Goal: Information Seeking & Learning: Learn about a topic

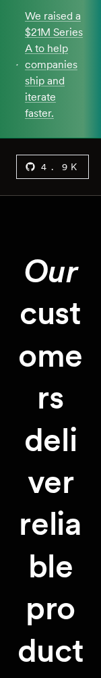
click at [0, 0] on plasmo-csui at bounding box center [0, 0] width 0 height 0
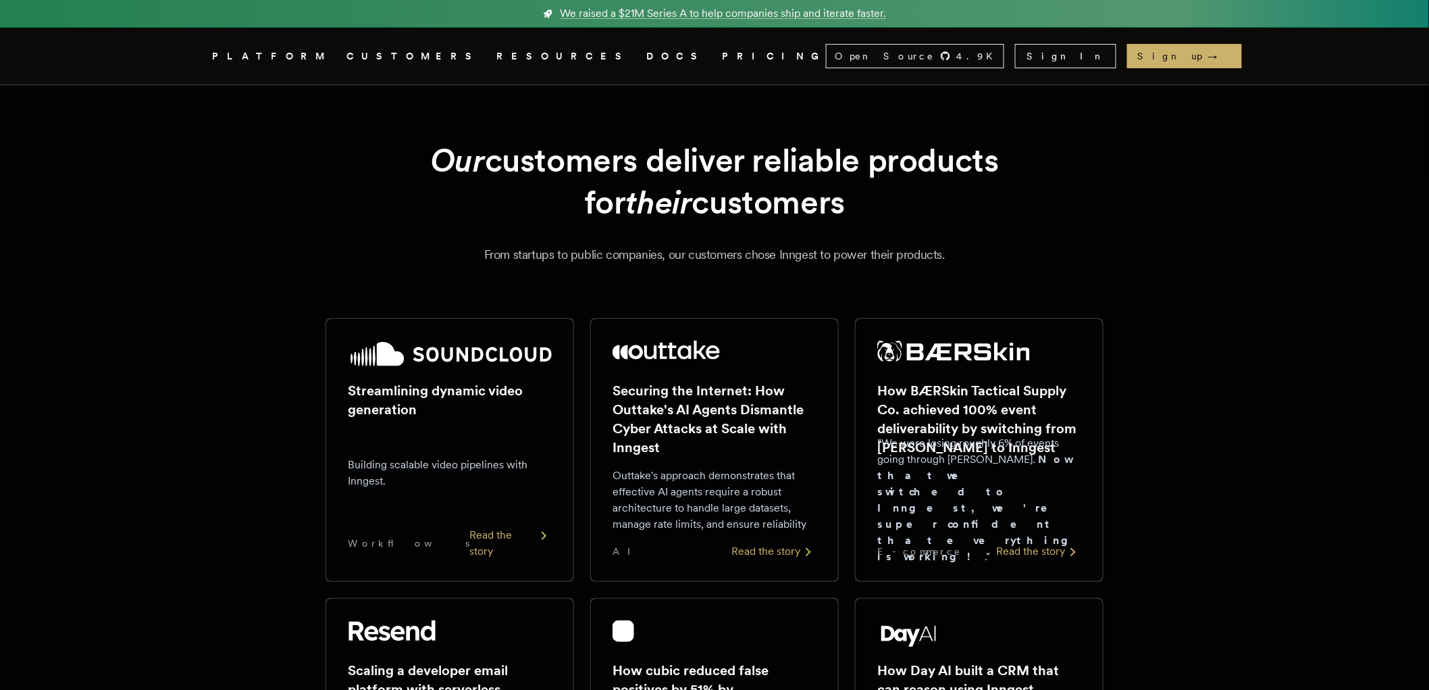
click at [646, 59] on link "DOCS" at bounding box center [675, 56] width 59 height 17
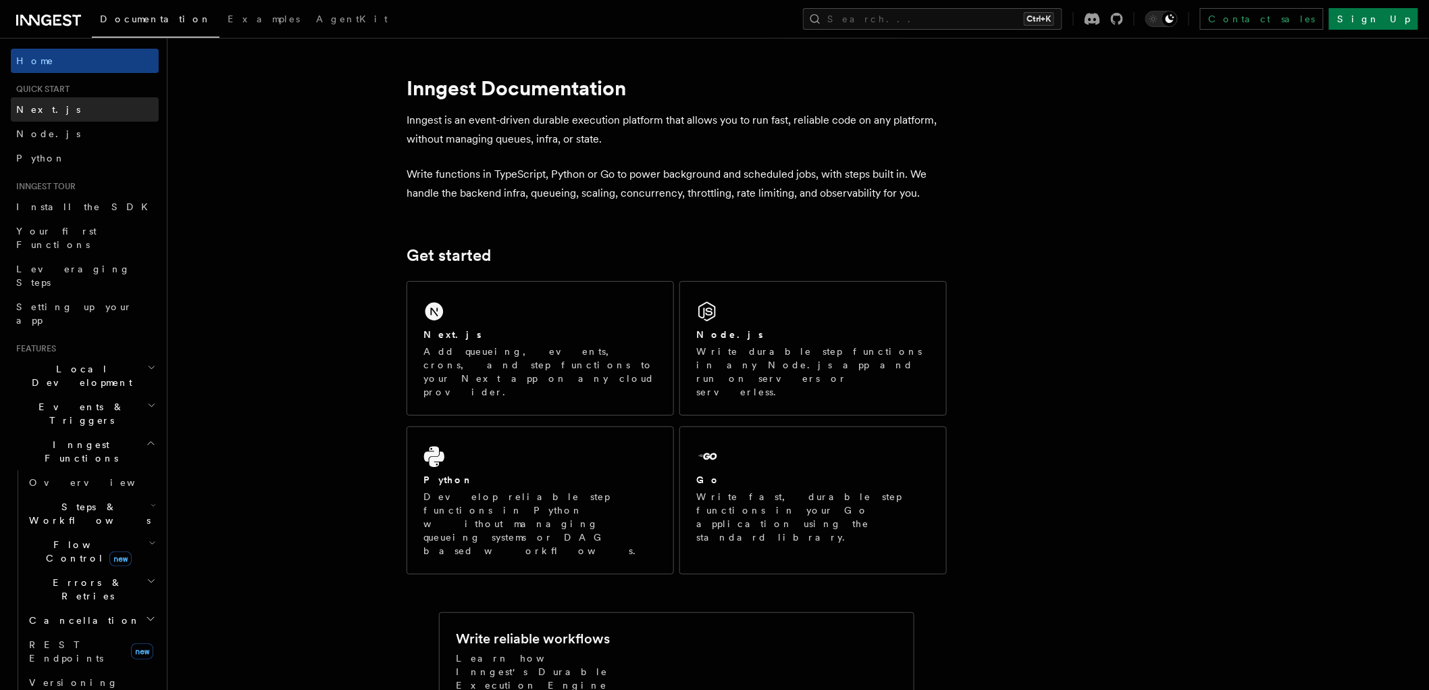
click at [89, 117] on link "Next.js" at bounding box center [85, 109] width 148 height 24
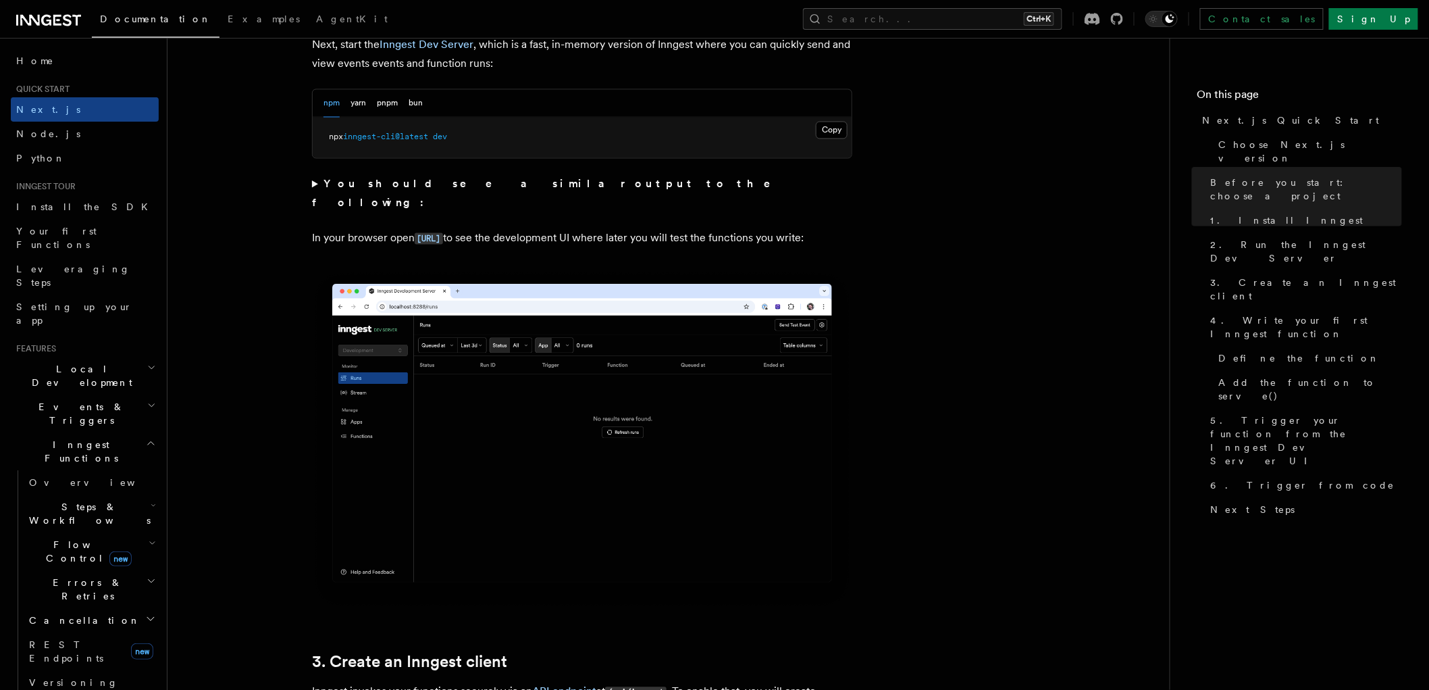
scroll to position [1000, 0]
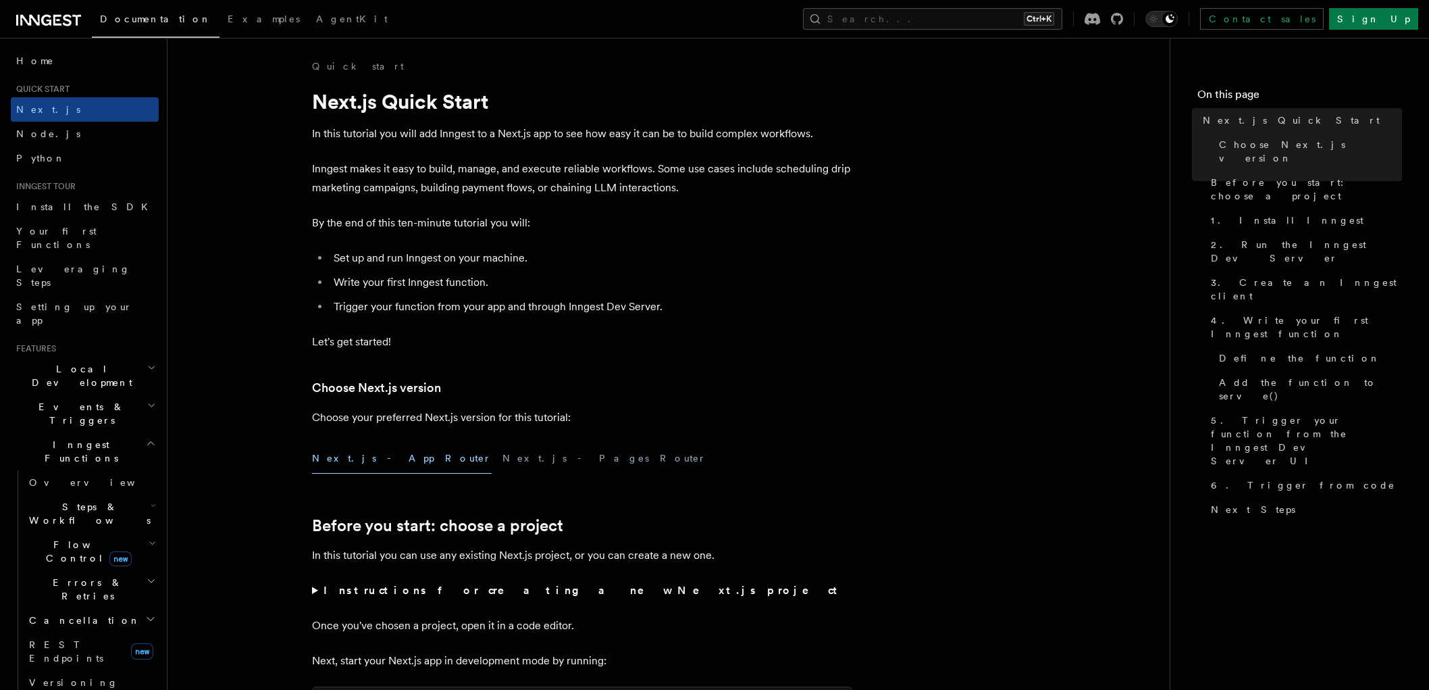
click at [57, 126] on link "Node.js" at bounding box center [85, 134] width 148 height 24
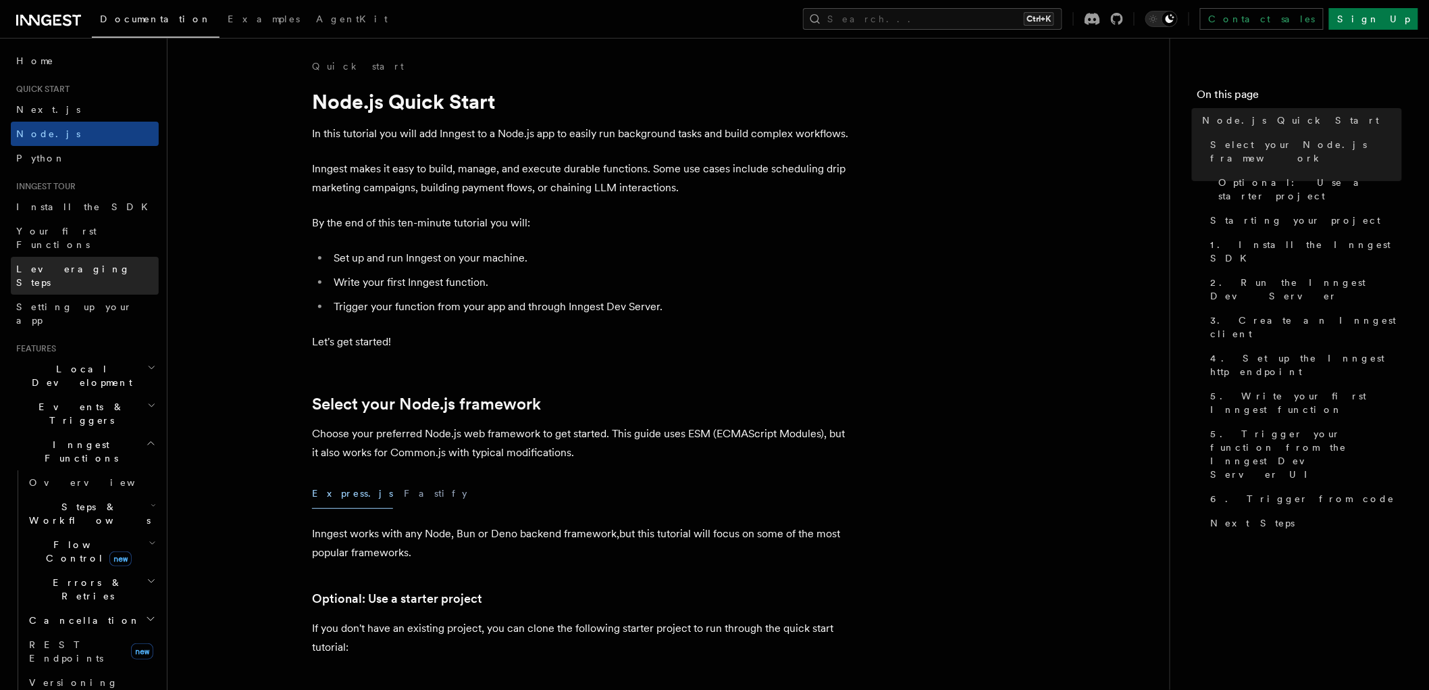
click at [82, 263] on span "Leveraging Steps" at bounding box center [73, 275] width 114 height 24
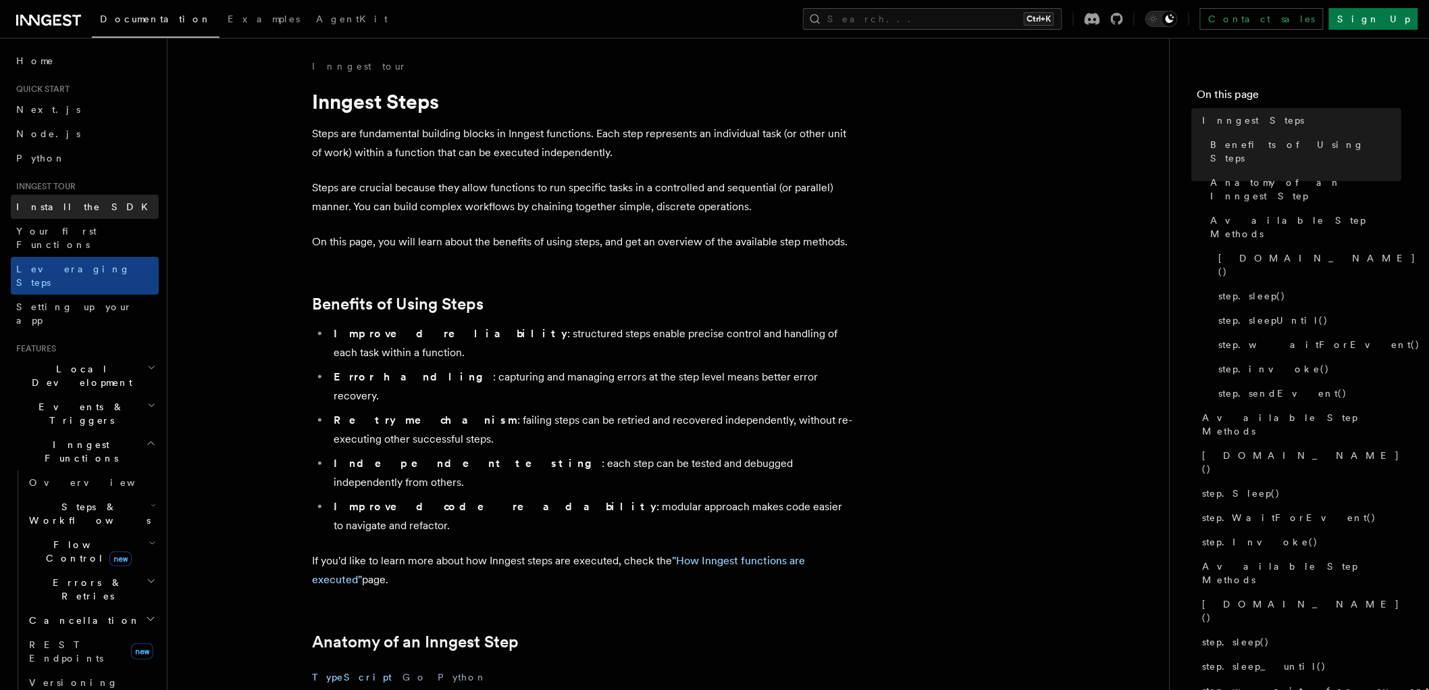
click at [82, 205] on link "Install the SDK" at bounding box center [85, 207] width 148 height 24
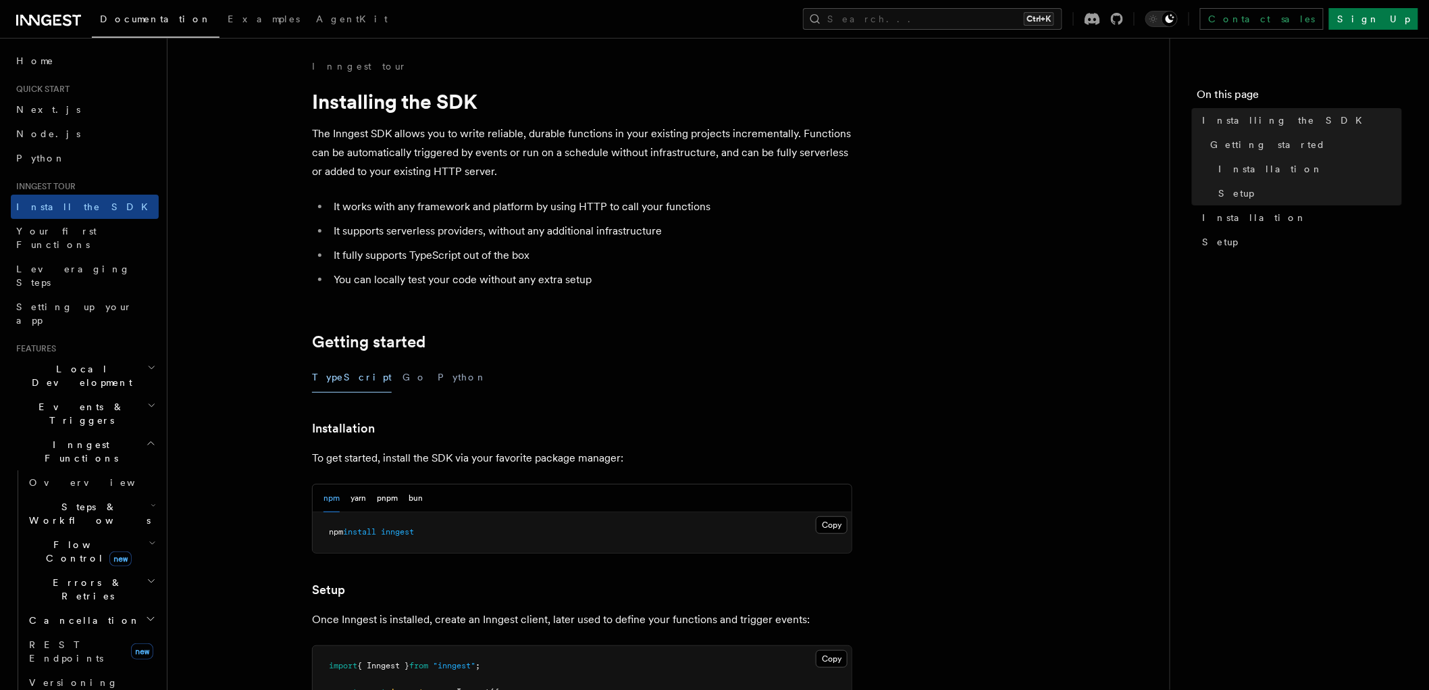
scroll to position [417, 0]
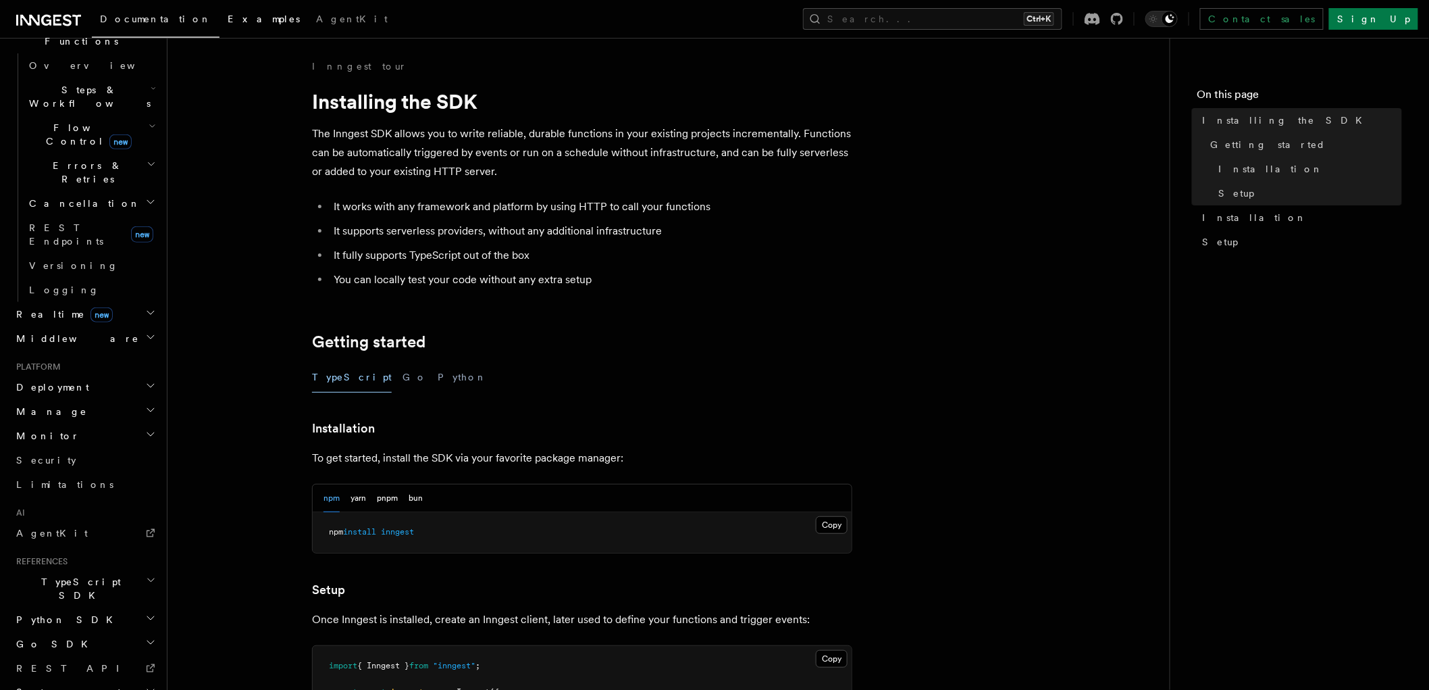
click at [228, 19] on span "Examples" at bounding box center [264, 19] width 72 height 11
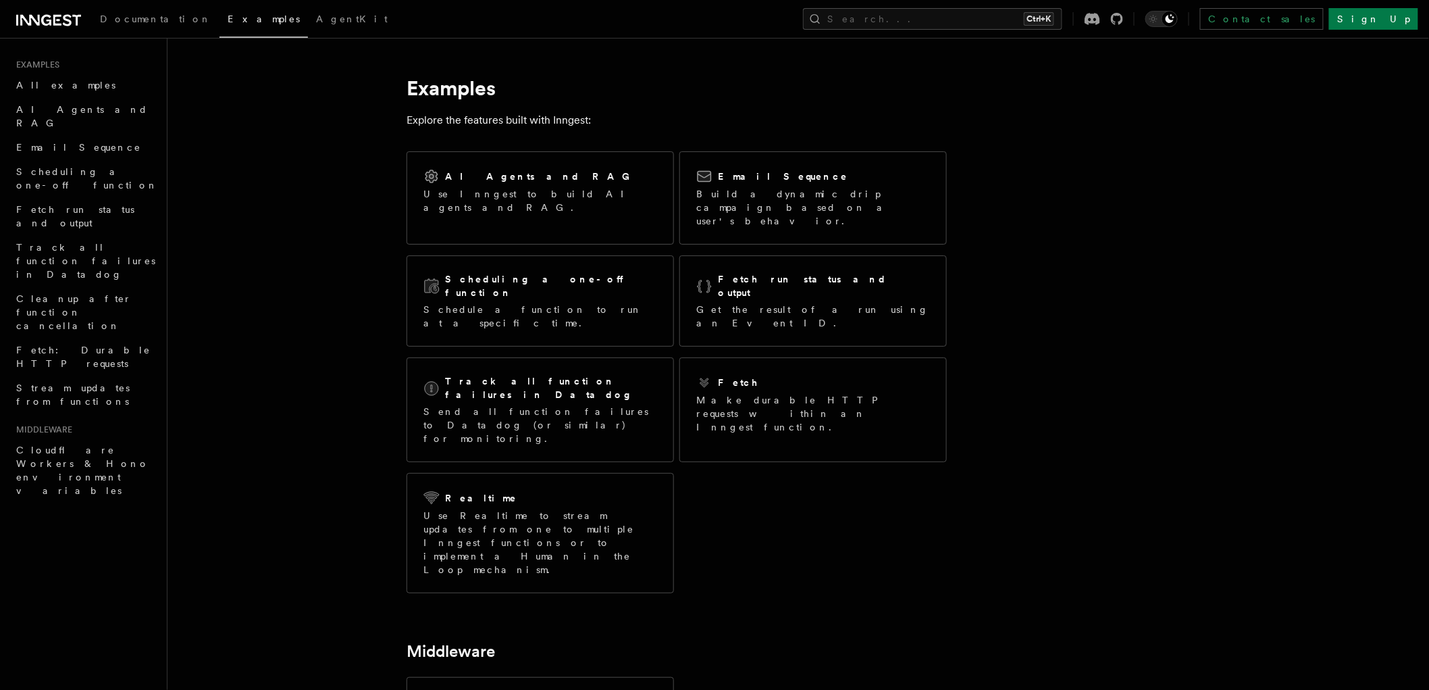
click at [0, 0] on plasmo-csui at bounding box center [0, 0] width 0 height 0
click at [147, 18] on span "Documentation" at bounding box center [155, 19] width 111 height 11
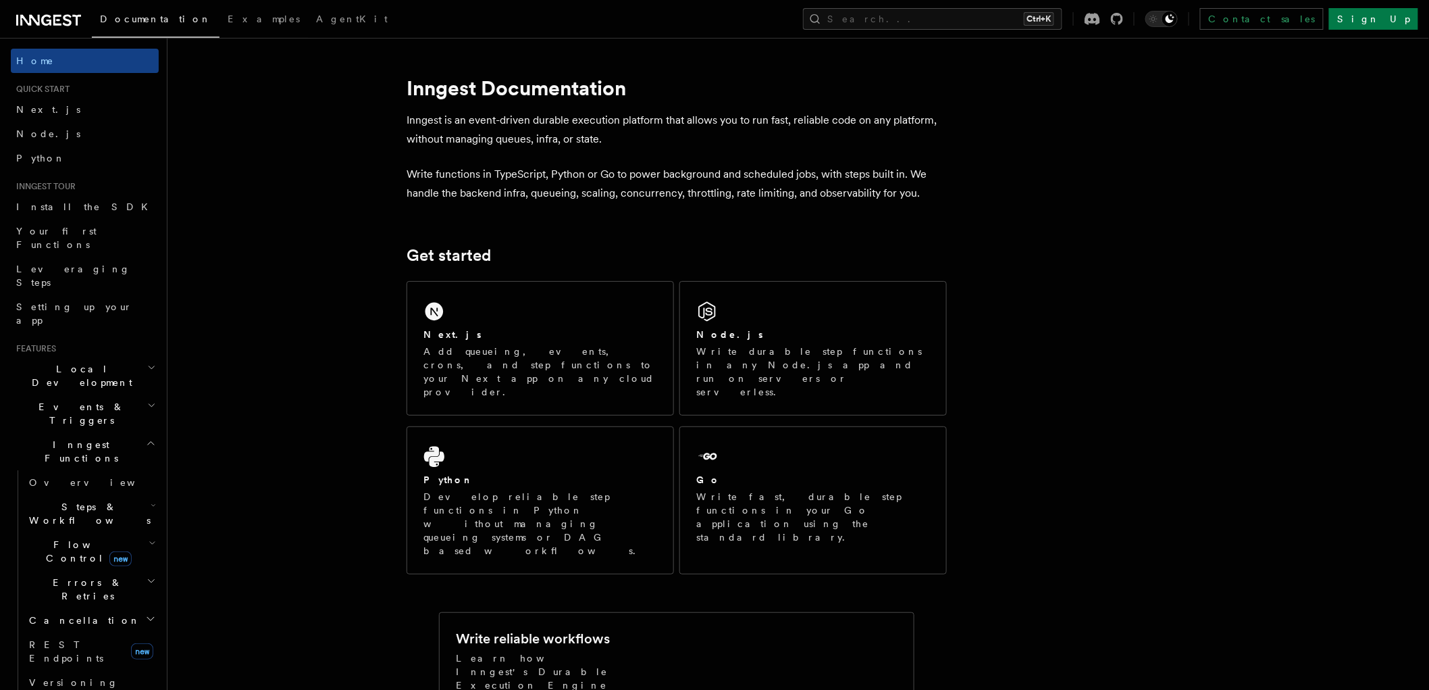
scroll to position [1035, 0]
click at [228, 16] on span "Examples" at bounding box center [264, 19] width 72 height 11
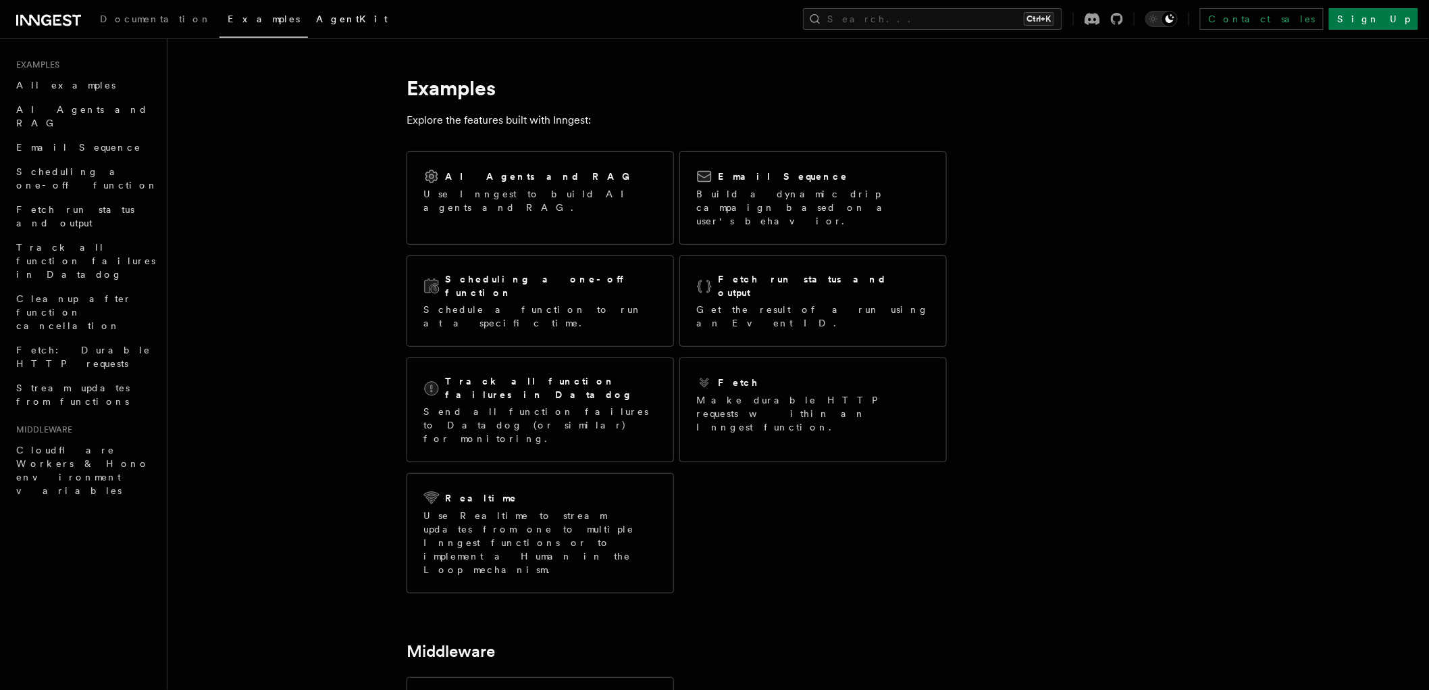
click at [316, 21] on span "AgentKit" at bounding box center [352, 19] width 72 height 11
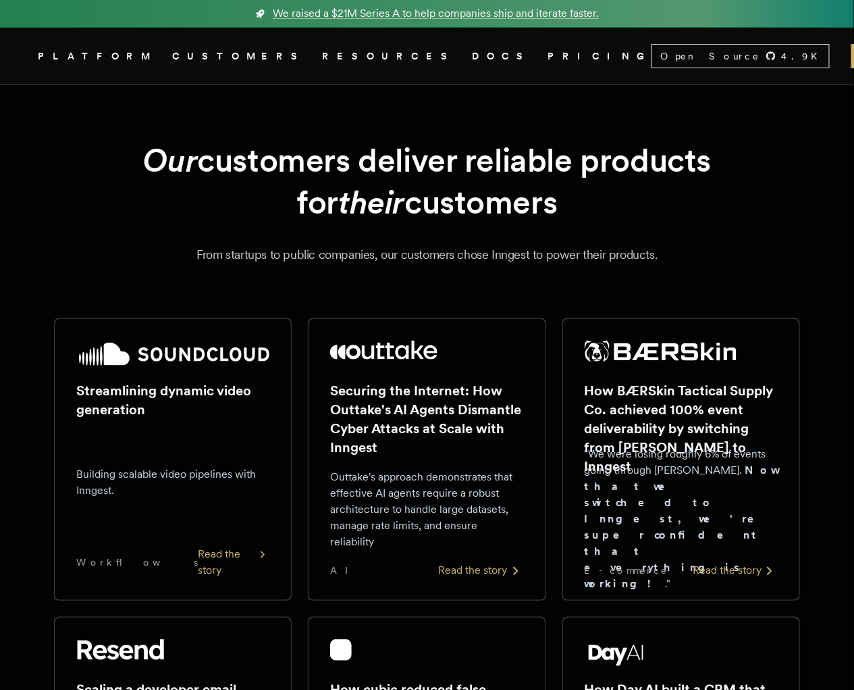
click at [472, 57] on link "DOCS" at bounding box center [501, 56] width 59 height 17
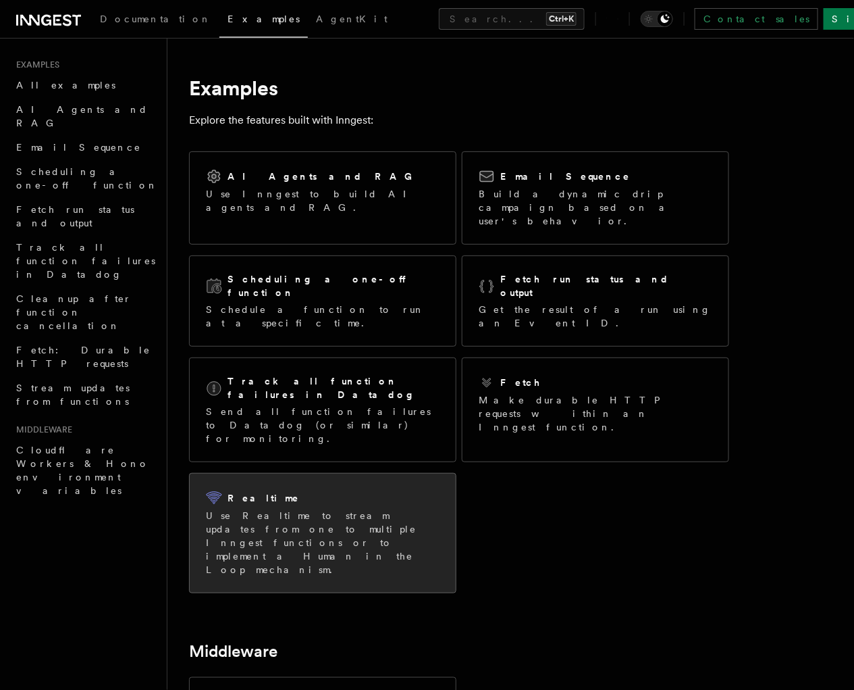
scroll to position [167, 0]
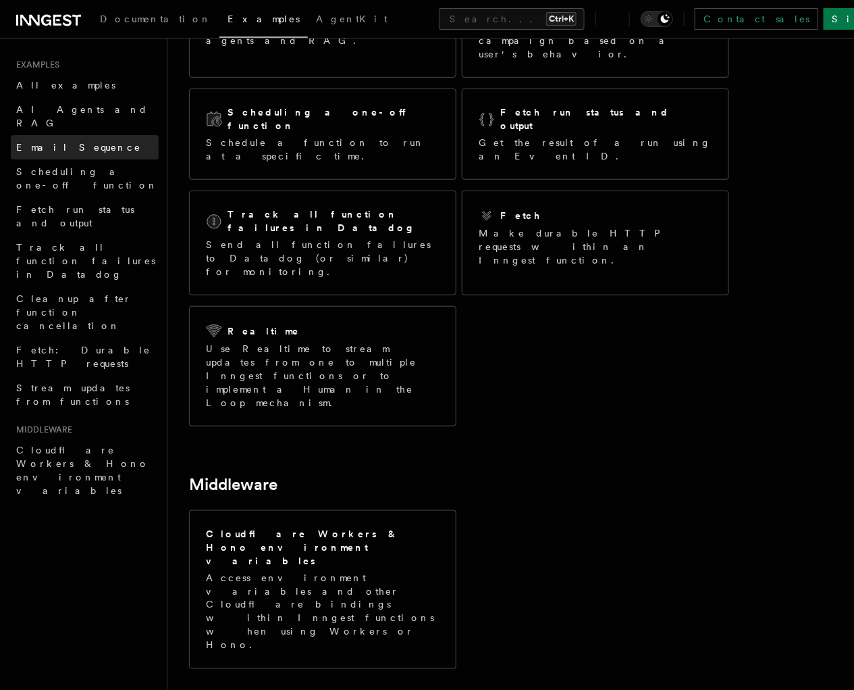
click at [27, 140] on link "Email Sequence" at bounding box center [85, 147] width 148 height 24
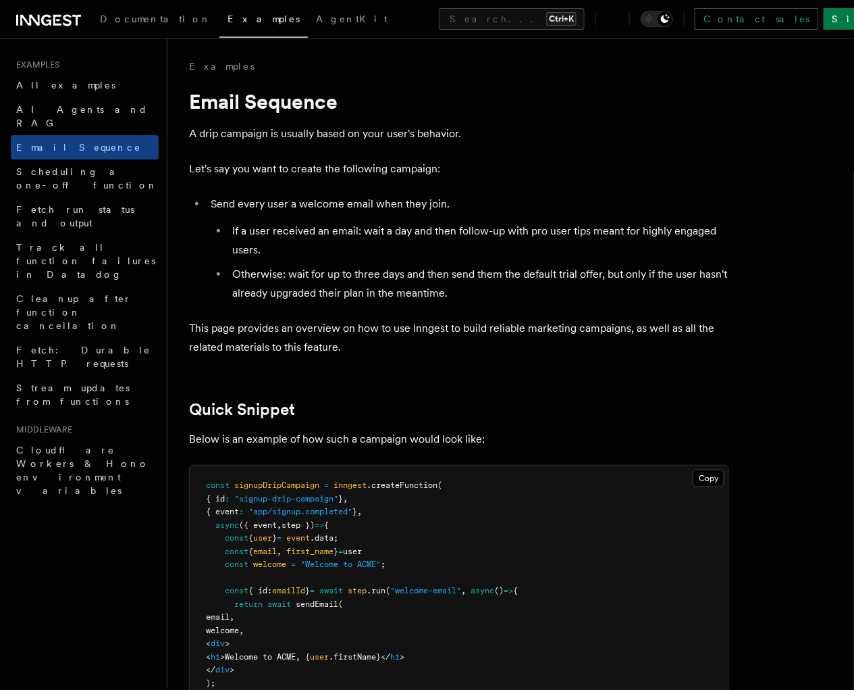
click at [0, 0] on plasmo-csui at bounding box center [0, 0] width 0 height 0
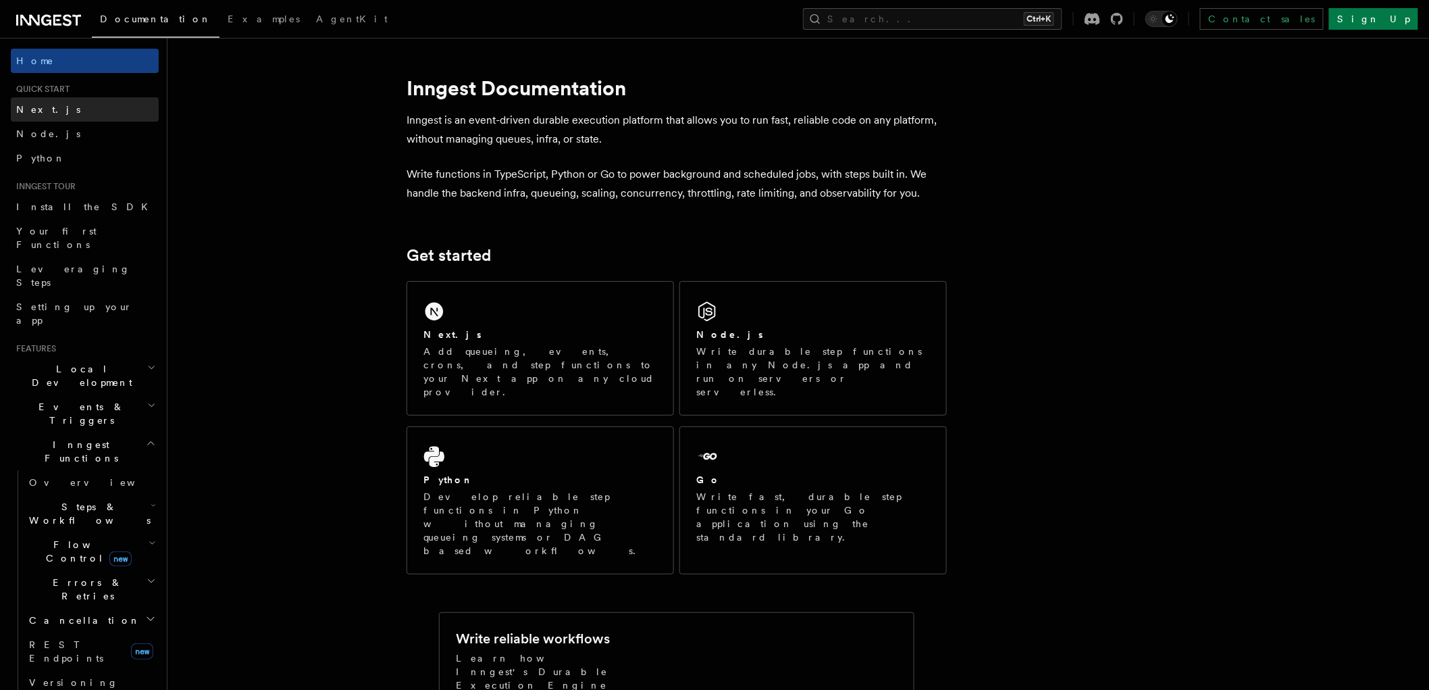
click at [82, 109] on link "Next.js" at bounding box center [85, 109] width 148 height 24
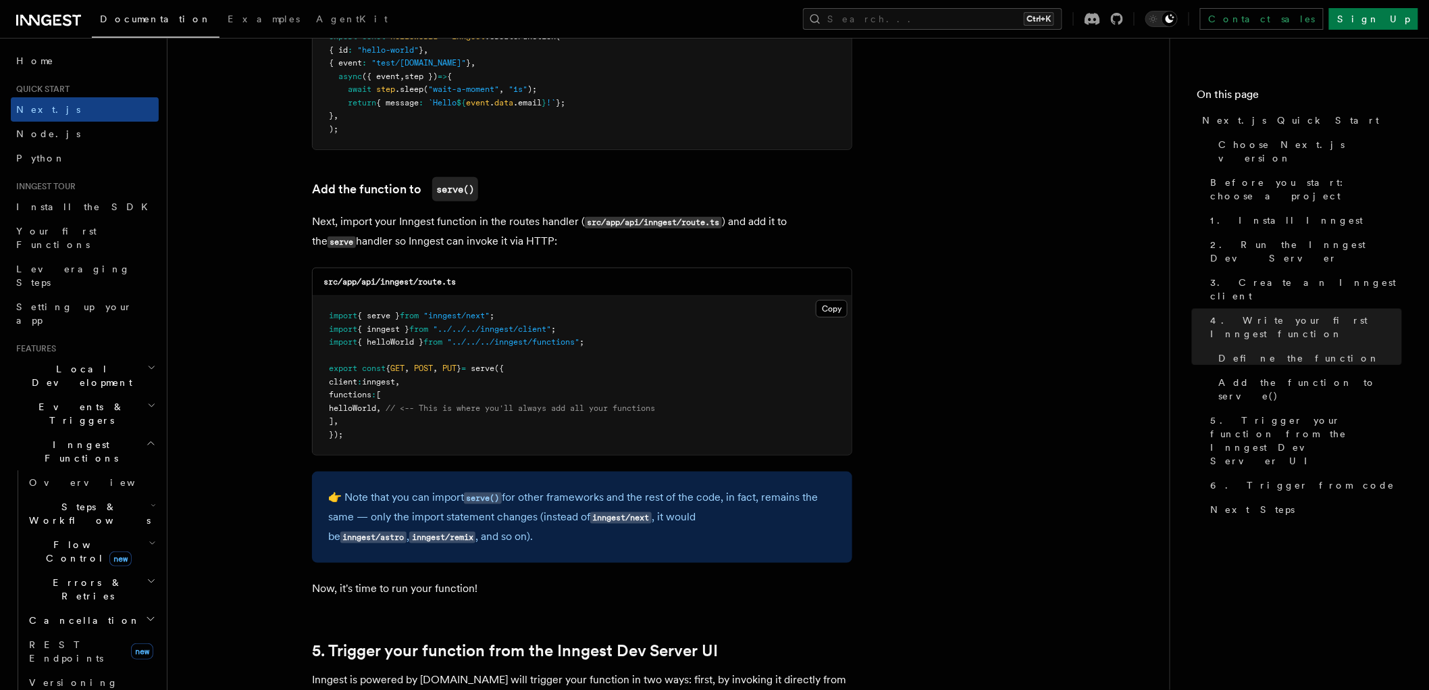
scroll to position [2001, 0]
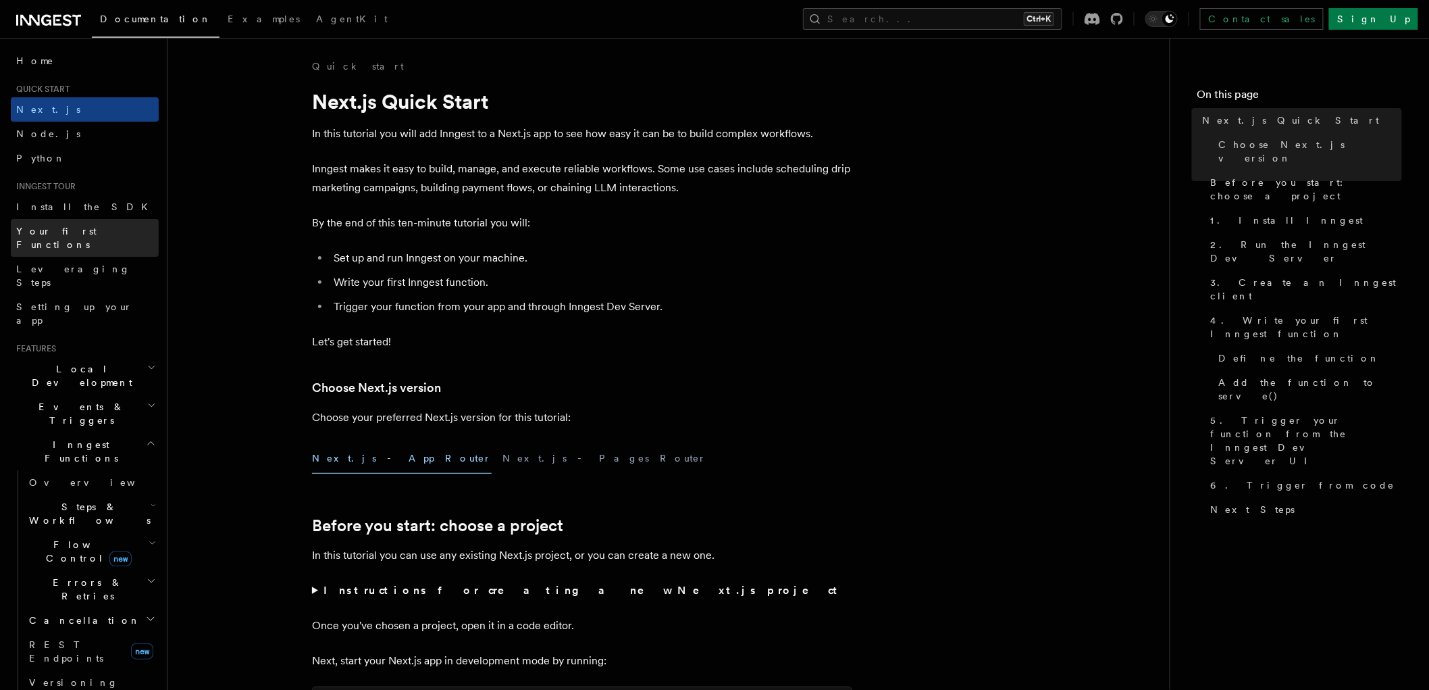
click at [39, 232] on span "Your first Functions" at bounding box center [56, 238] width 80 height 24
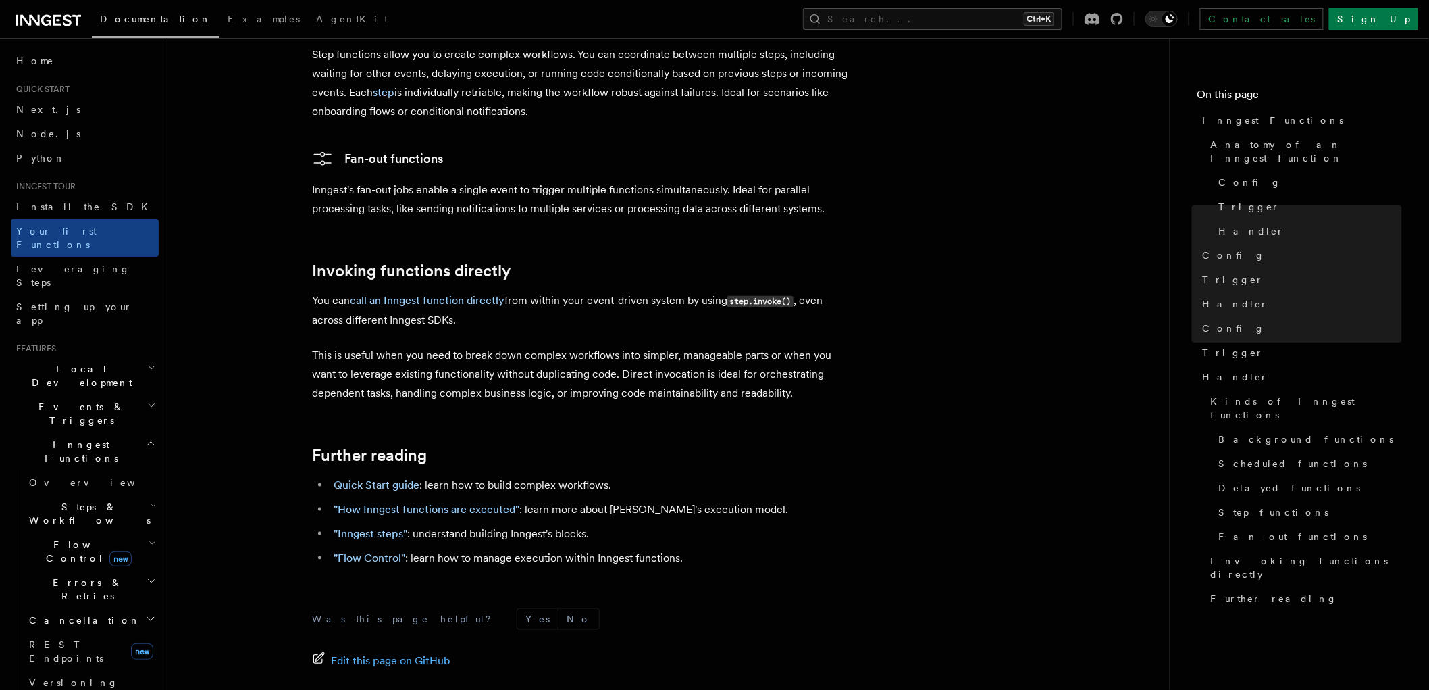
scroll to position [2621, 0]
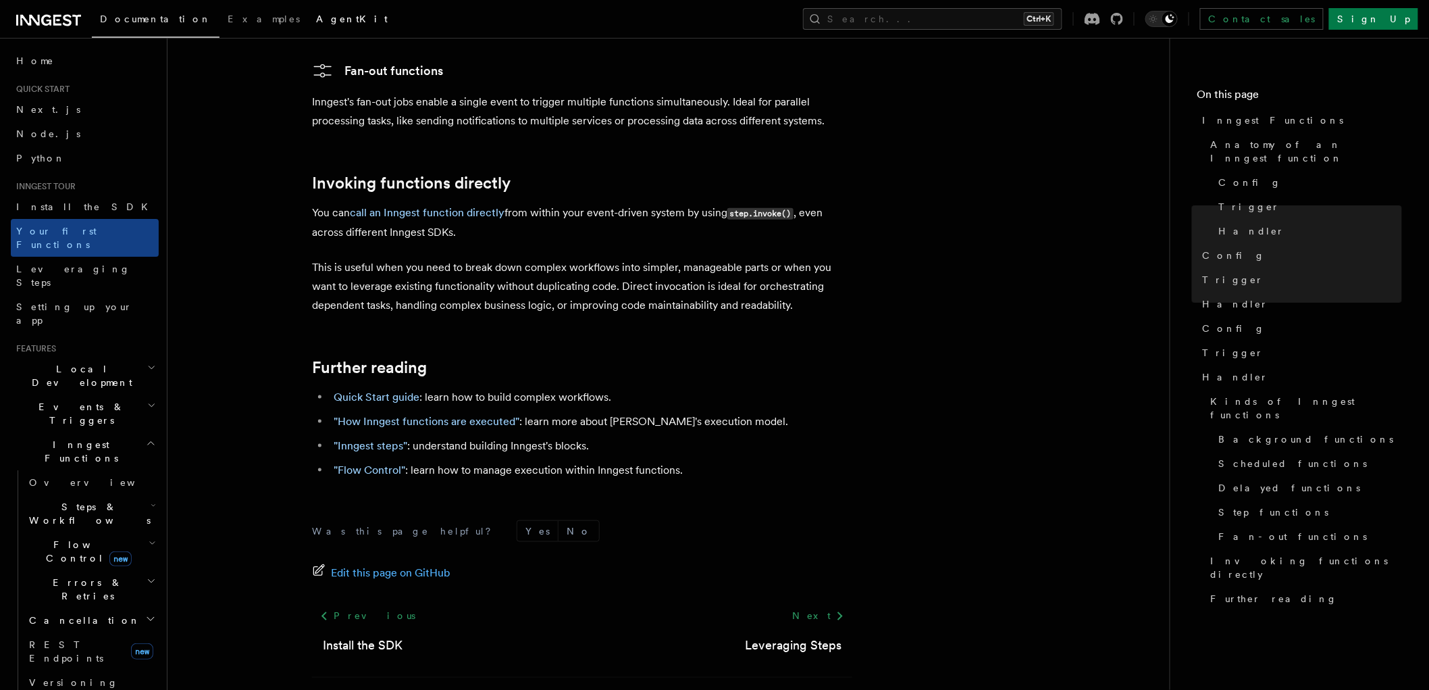
click at [316, 17] on span "AgentKit" at bounding box center [352, 19] width 72 height 11
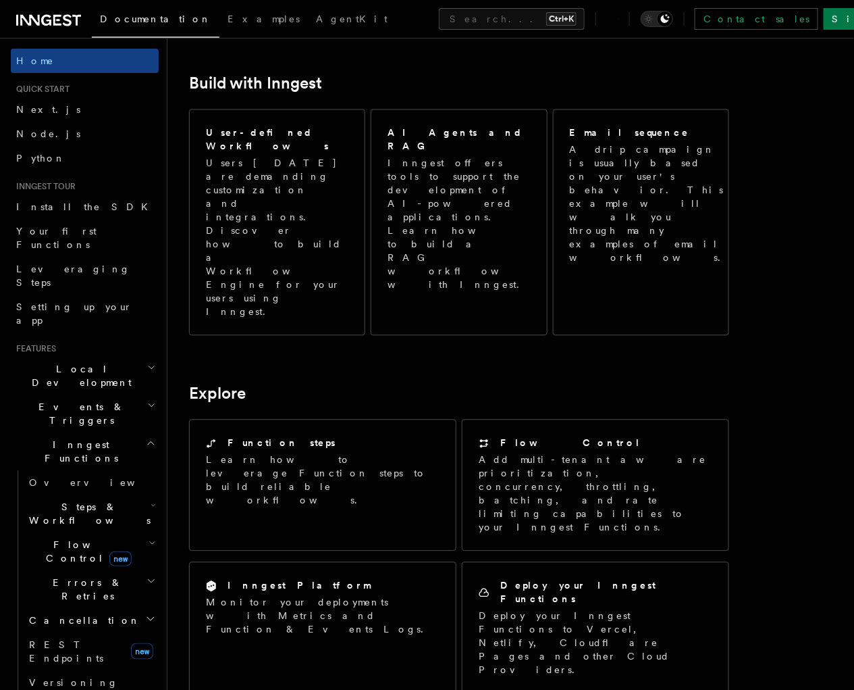
scroll to position [1067, 0]
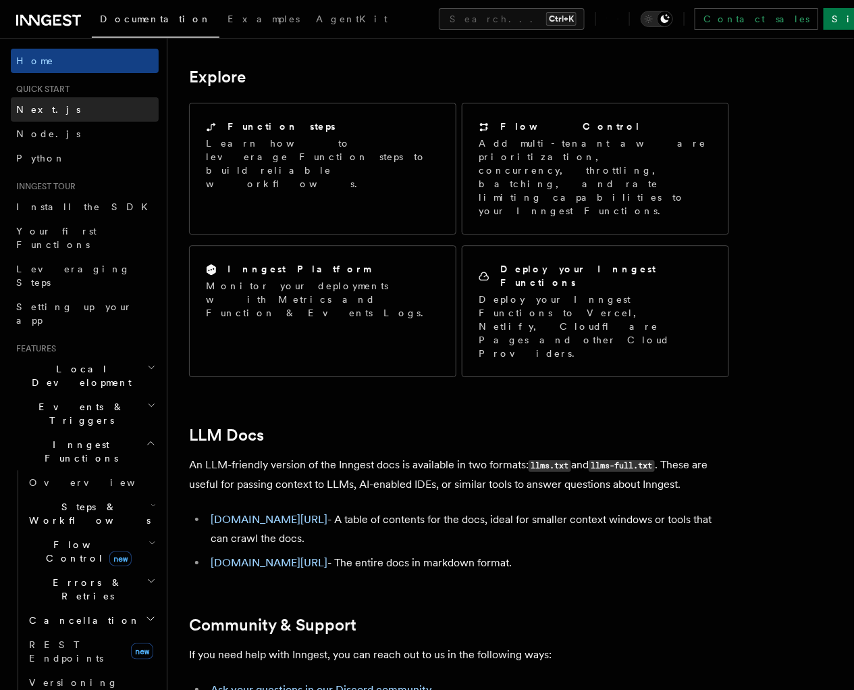
click at [57, 117] on link "Next.js" at bounding box center [85, 109] width 148 height 24
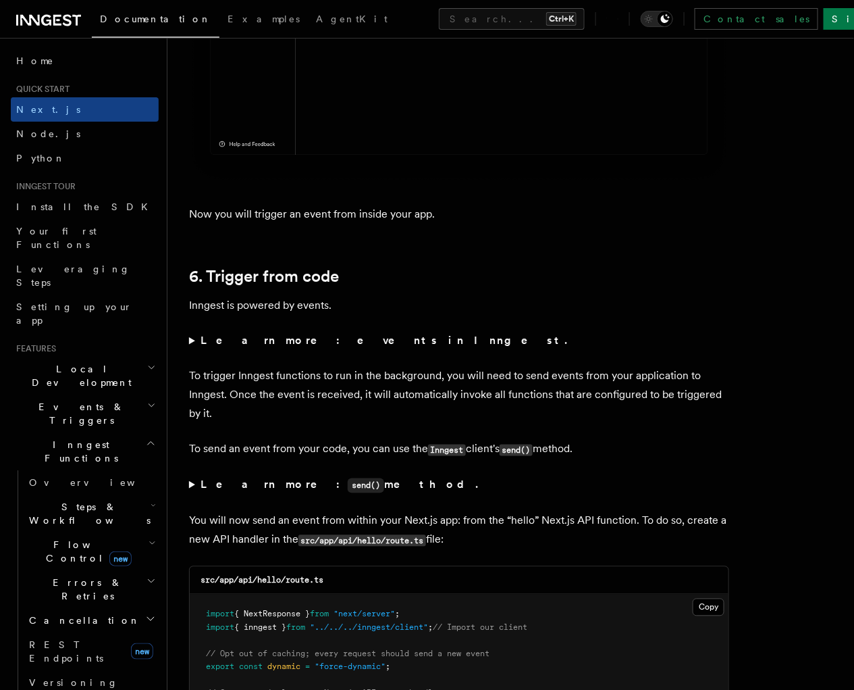
scroll to position [6003, 0]
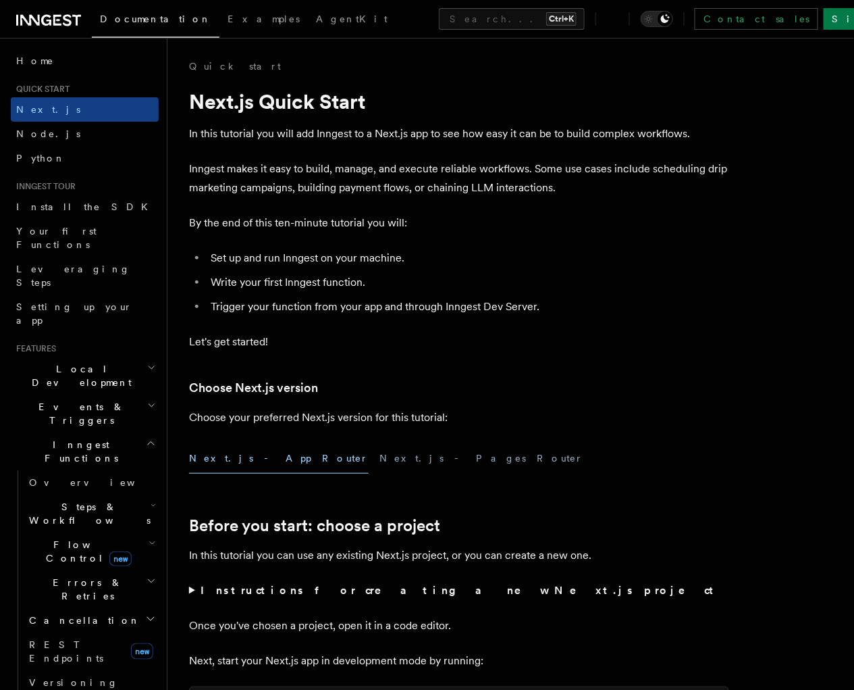
click at [73, 150] on link "Python" at bounding box center [85, 158] width 148 height 24
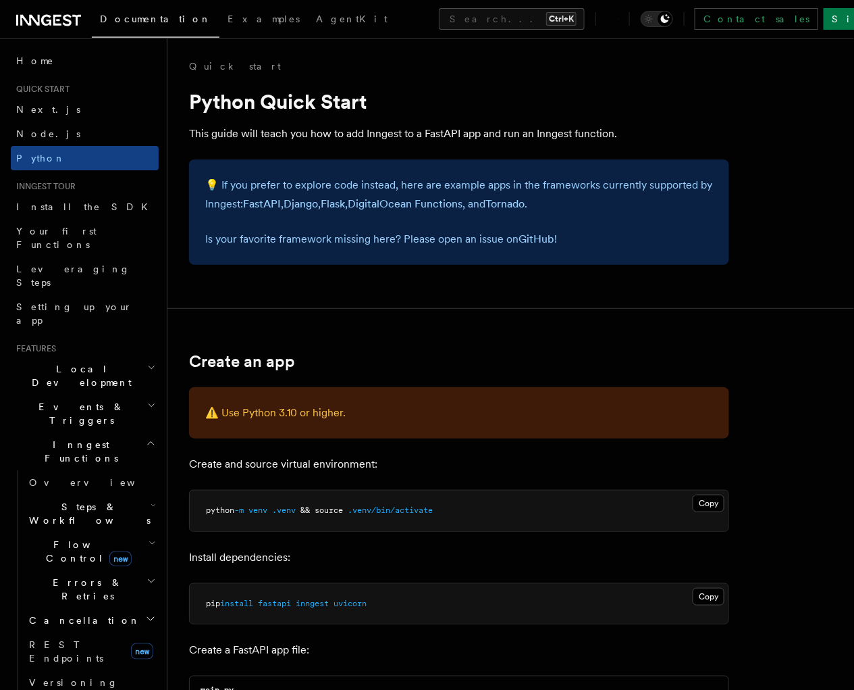
click at [0, 0] on plasmo-csui at bounding box center [0, 0] width 0 height 0
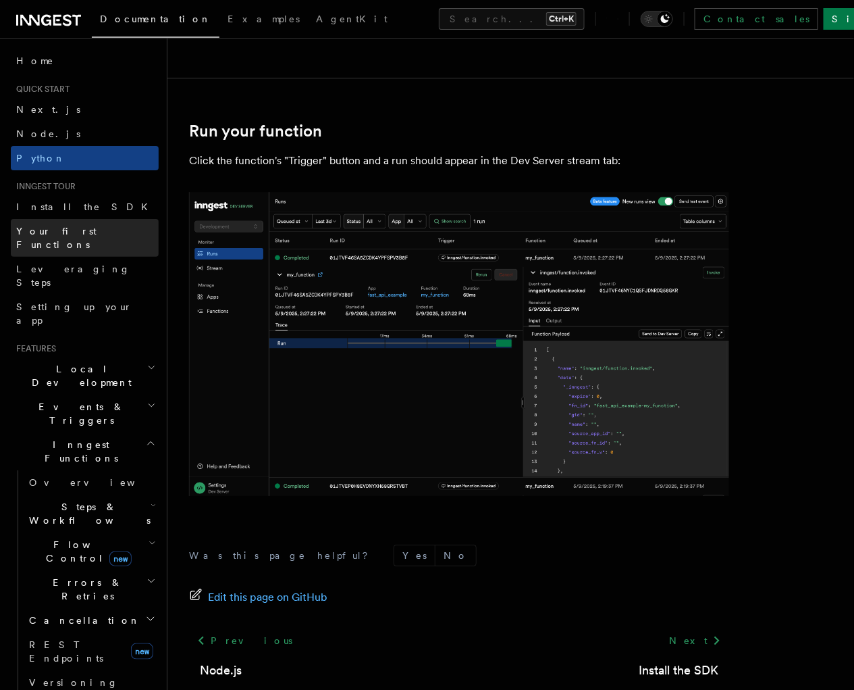
click at [78, 228] on span "Your first Functions" at bounding box center [56, 238] width 80 height 24
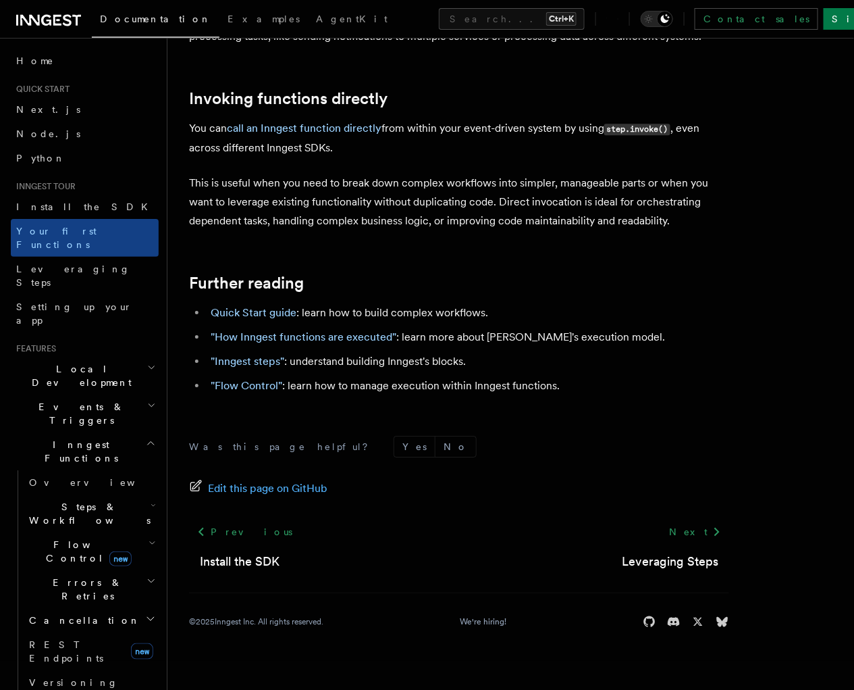
click at [0, 0] on span "Kinds of Inngest functions" at bounding box center [0, 0] width 0 height 0
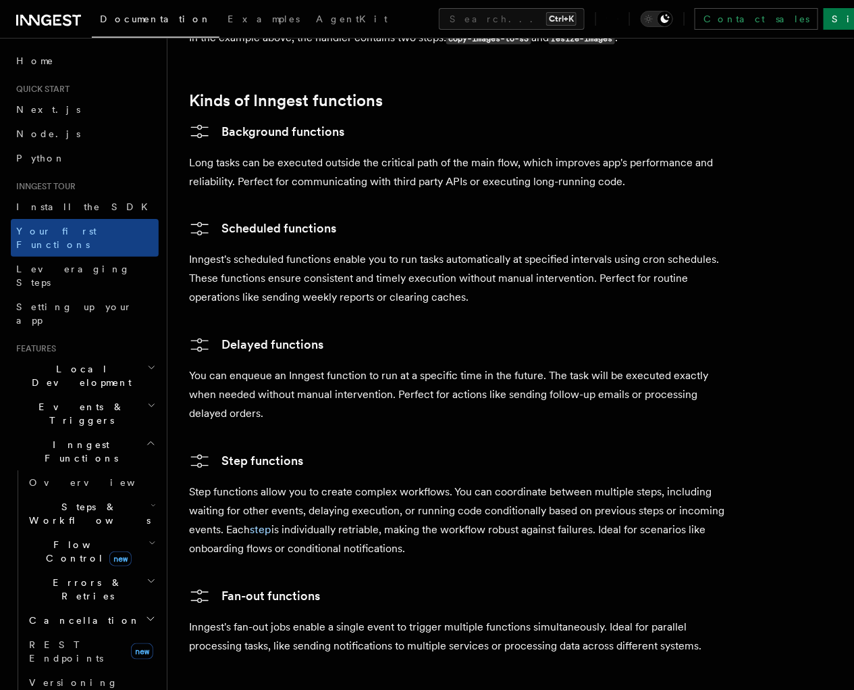
scroll to position [2095, 0]
click at [0, 0] on link "Config" at bounding box center [0, 0] width 0 height 0
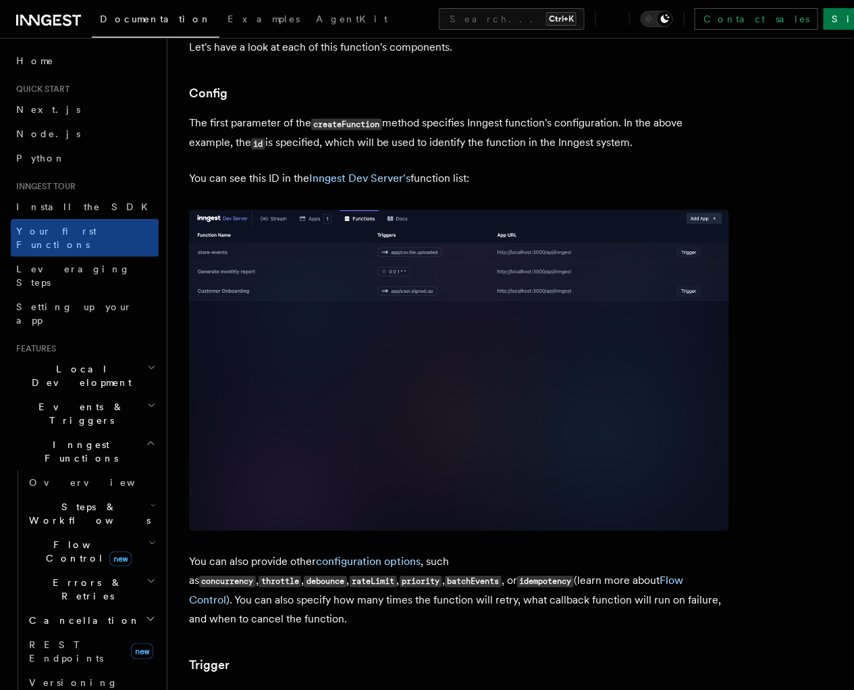
scroll to position [798, 0]
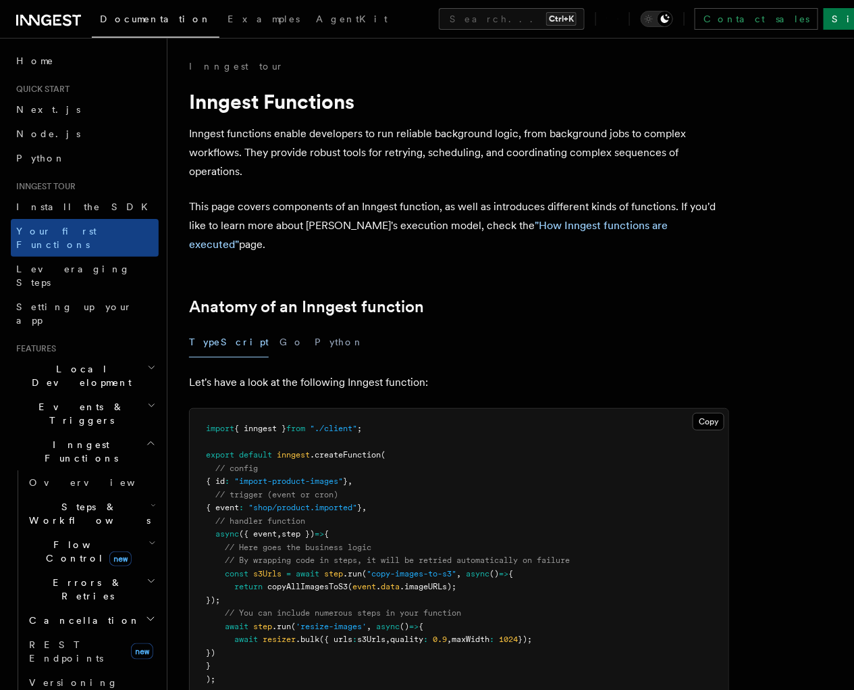
click at [43, 500] on span "Steps & Workflows" at bounding box center [87, 513] width 127 height 27
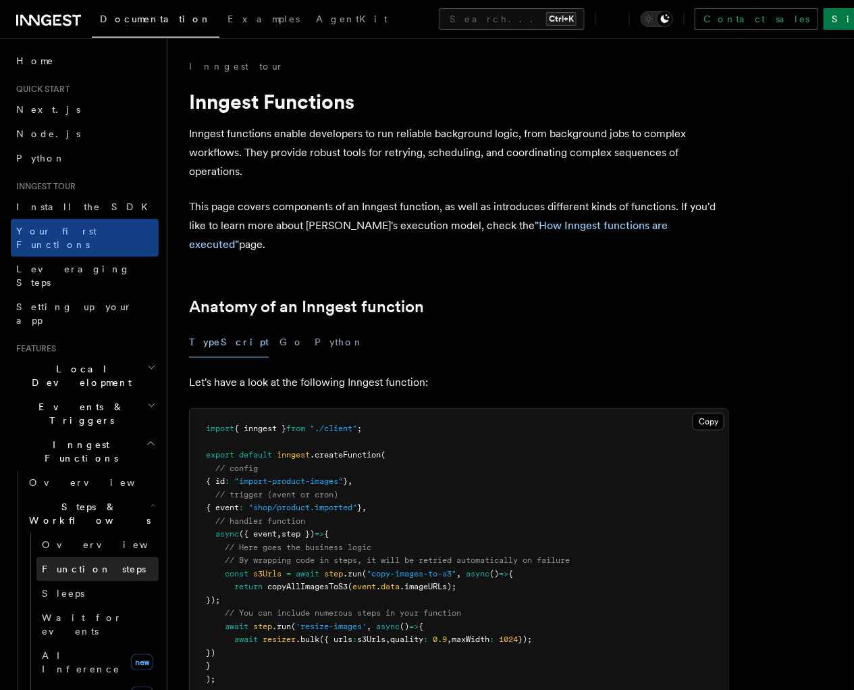
click at [57, 563] on span "Function steps" at bounding box center [94, 568] width 104 height 11
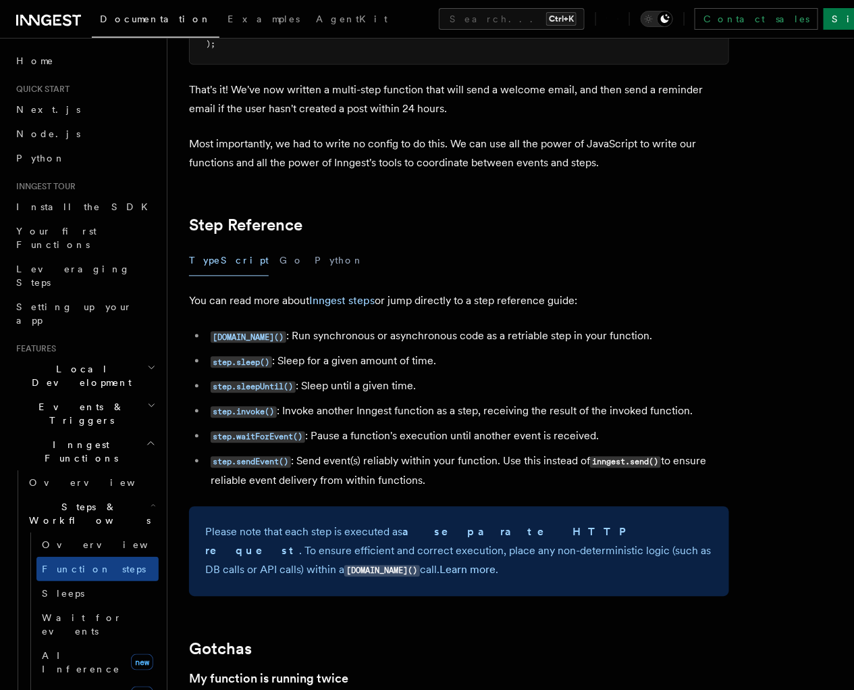
scroll to position [1491, 0]
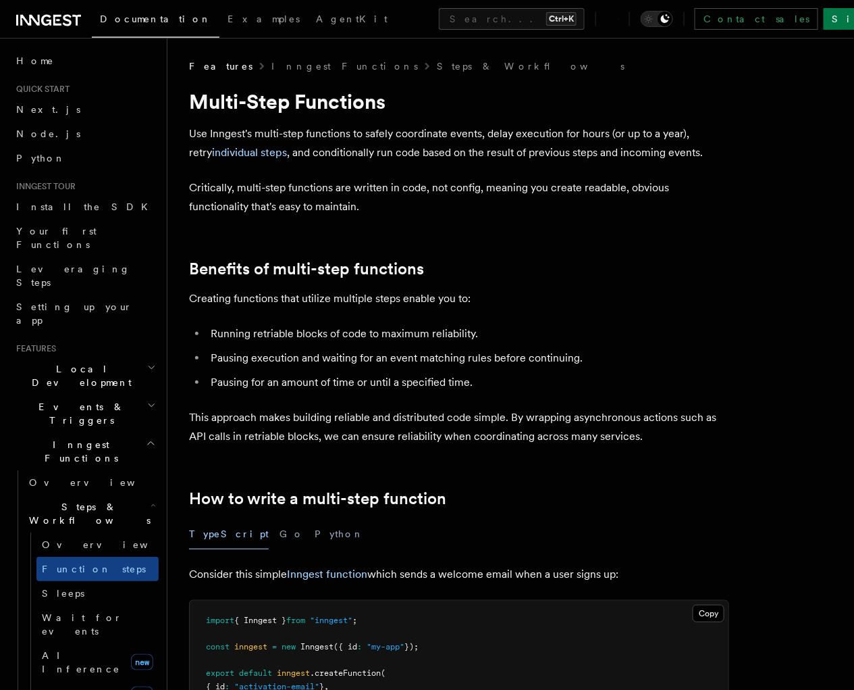
click at [0, 0] on plasmo-csui at bounding box center [0, 0] width 0 height 0
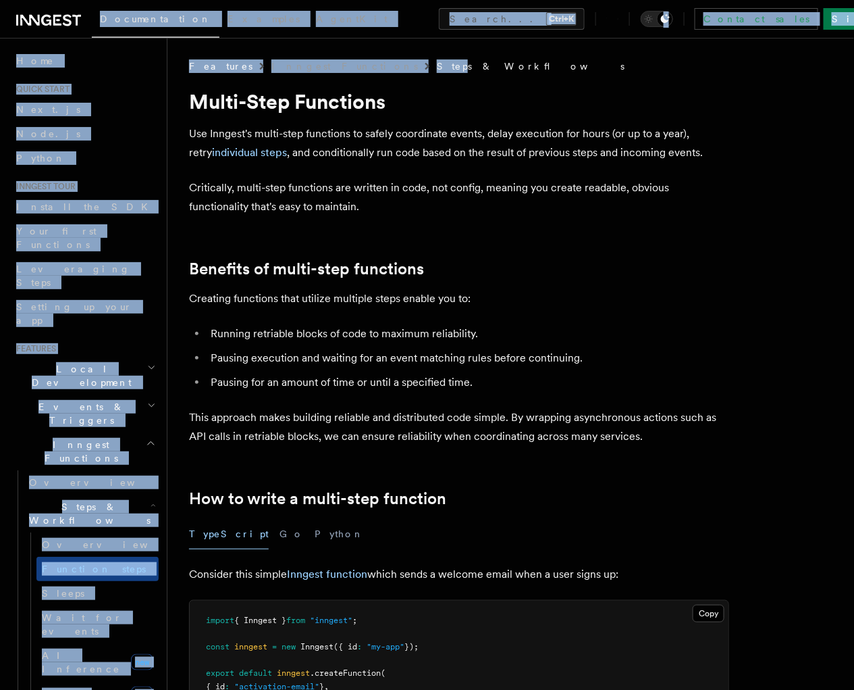
drag, startPoint x: 734, startPoint y: 659, endPoint x: 355, endPoint y: 59, distance: 709.4
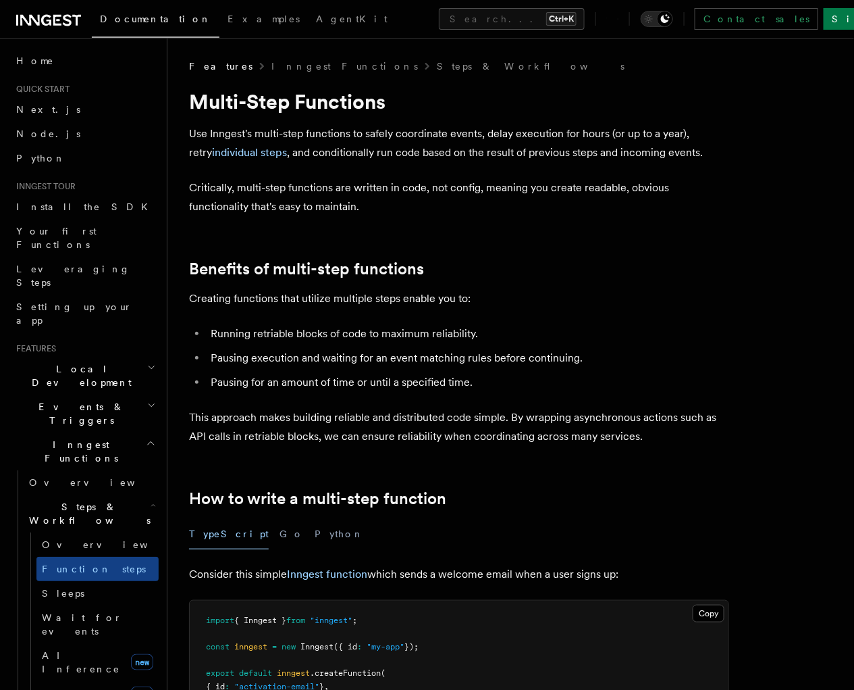
click at [0, 0] on plasmo-csui at bounding box center [0, 0] width 0 height 0
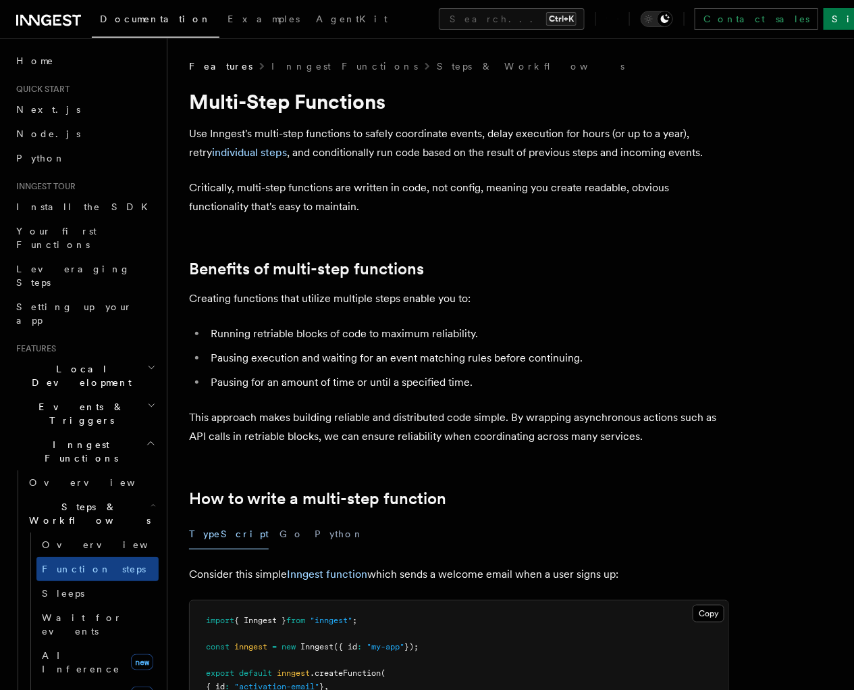
click at [0, 0] on plasmo-csui at bounding box center [0, 0] width 0 height 0
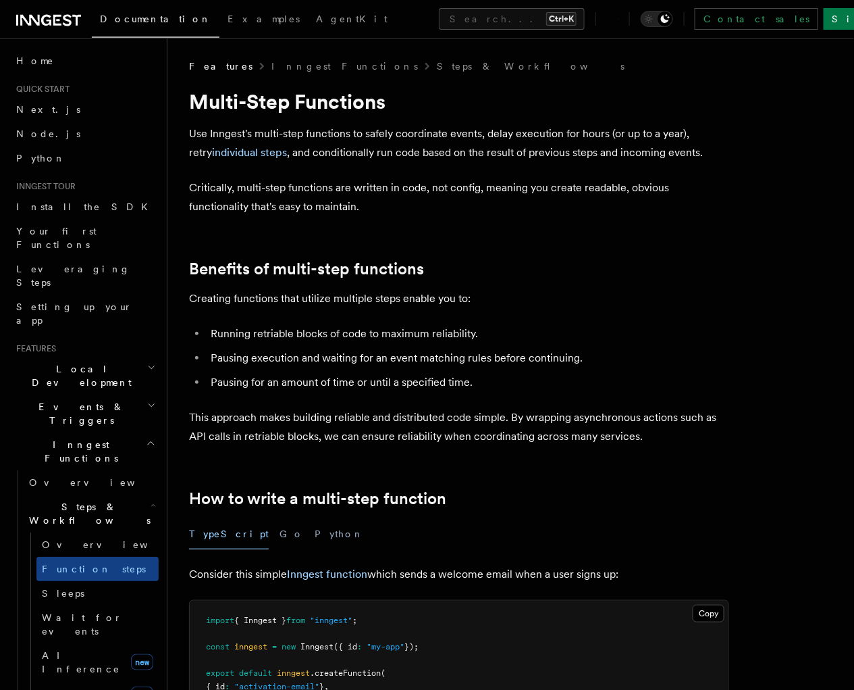
click at [0, 0] on plasmo-csui at bounding box center [0, 0] width 0 height 0
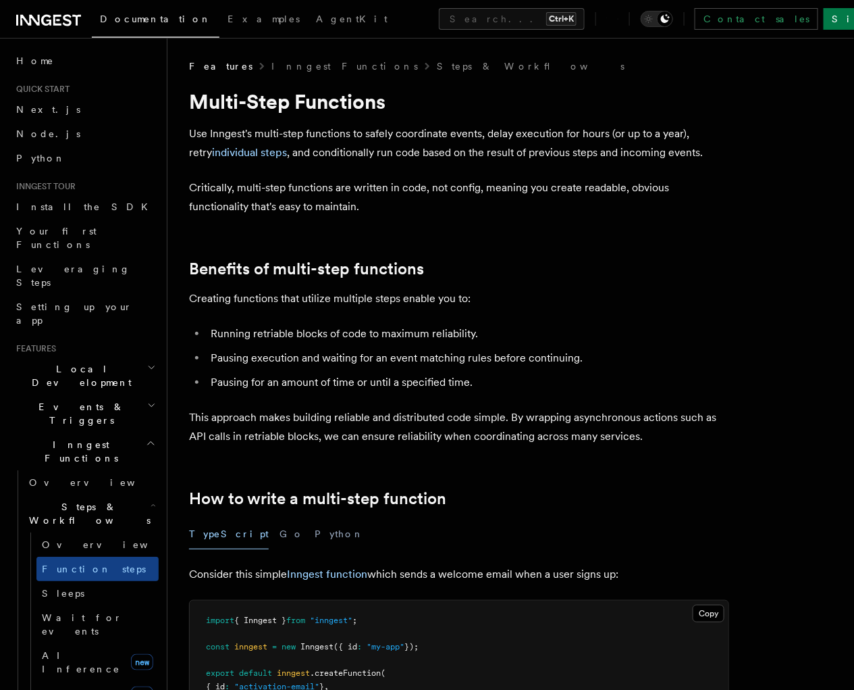
click at [0, 0] on plasmo-csui at bounding box center [0, 0] width 0 height 0
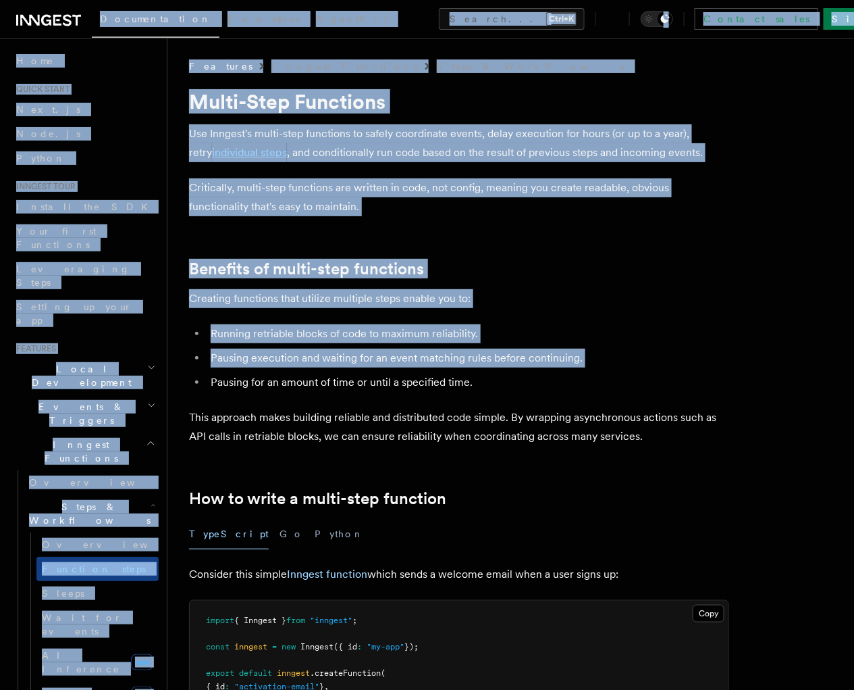
drag, startPoint x: 626, startPoint y: 417, endPoint x: 740, endPoint y: 116, distance: 322.1
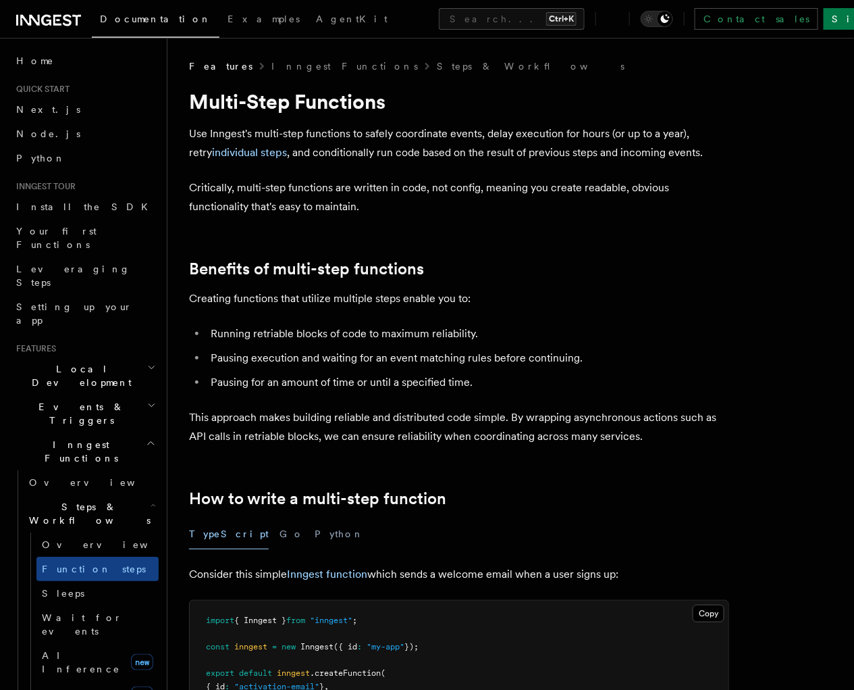
click at [768, 34] on div "Documentation Examples AgentKit Search... Ctrl+K Contact sales Sign Up" at bounding box center [427, 19] width 854 height 38
click at [0, 0] on plasmo-csui at bounding box center [0, 0] width 0 height 0
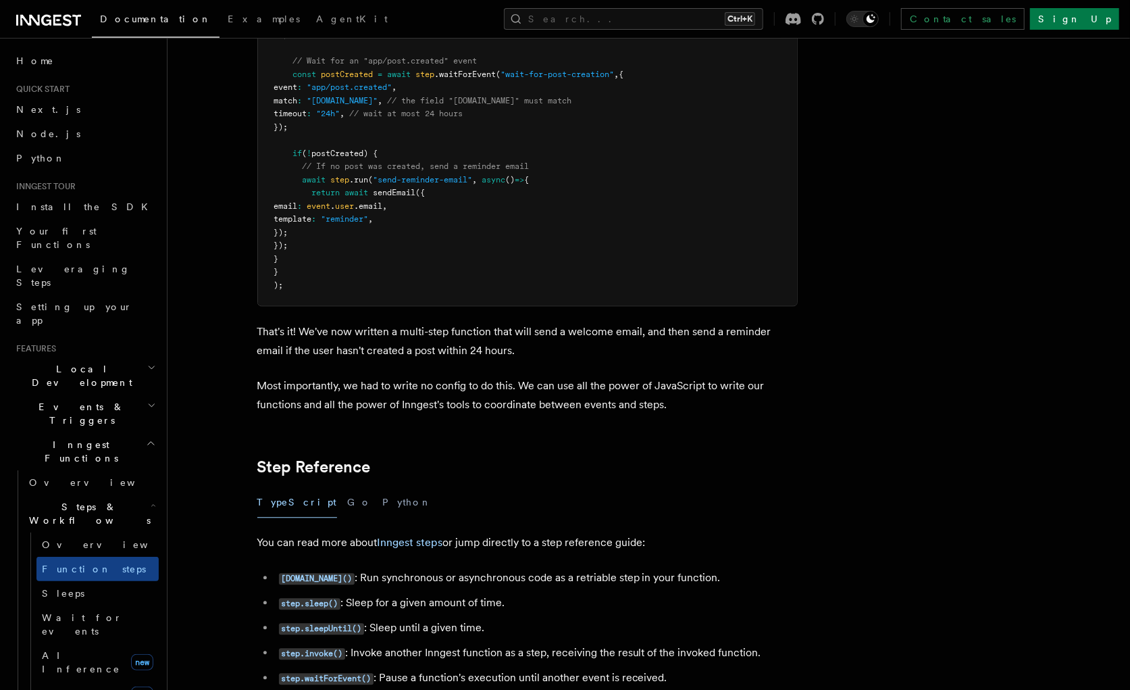
scroll to position [1982, 0]
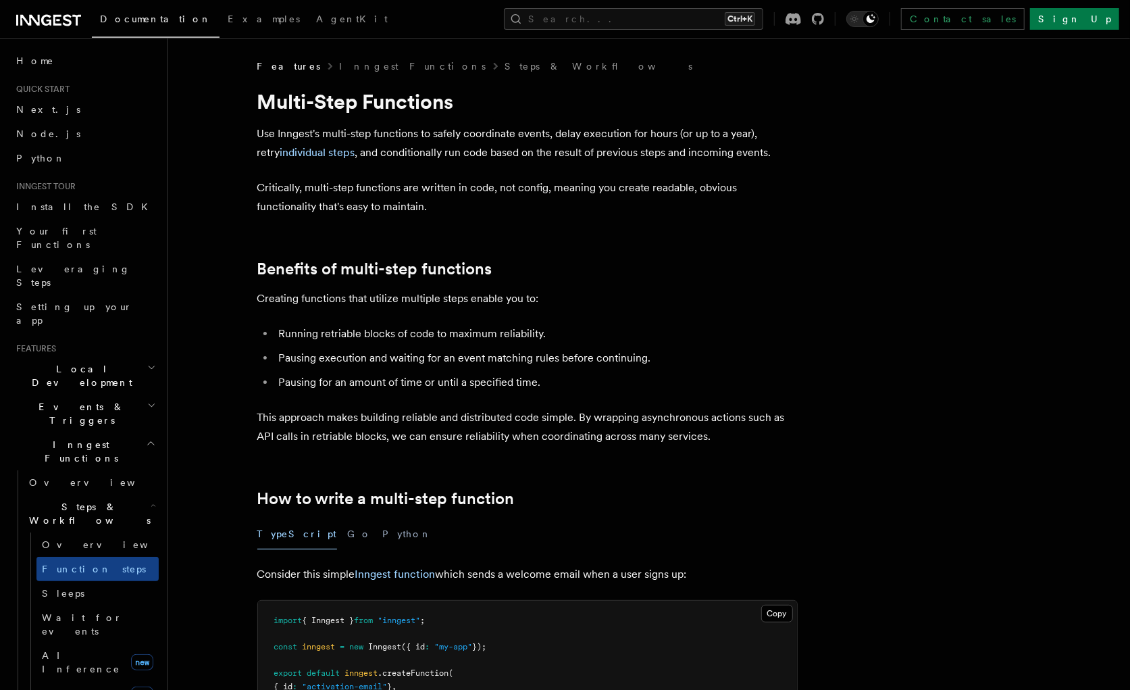
click at [0, 0] on plasmo-csui at bounding box center [0, 0] width 0 height 0
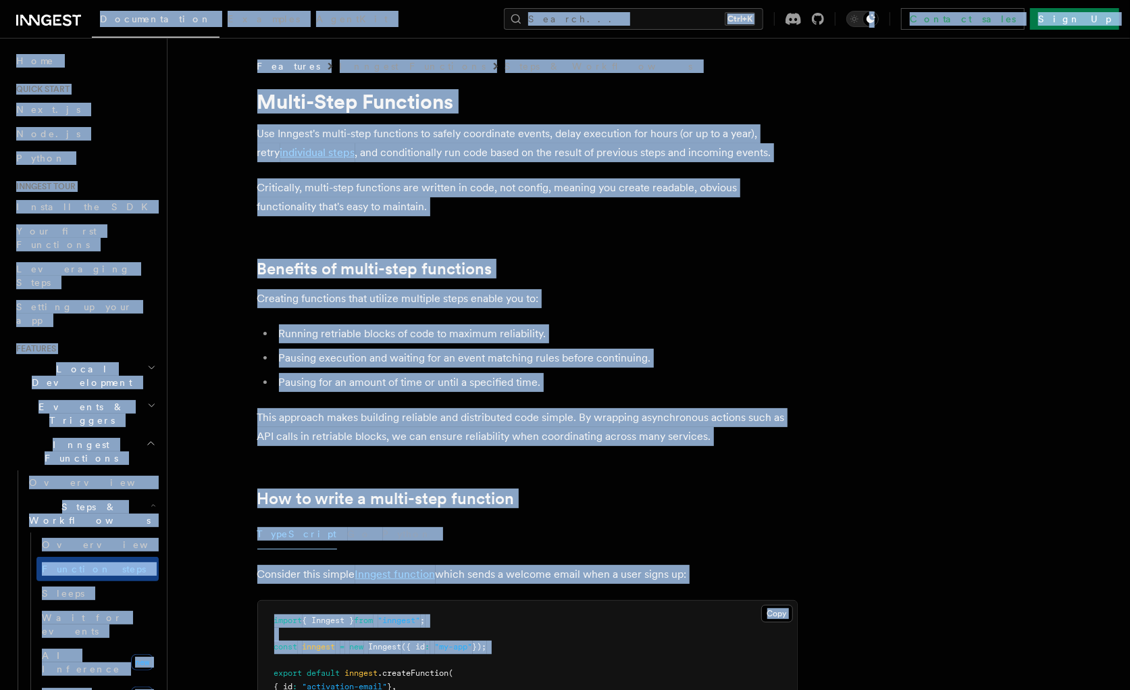
drag, startPoint x: 1071, startPoint y: 657, endPoint x: 998, endPoint y: 650, distance: 73.9
drag, startPoint x: 1025, startPoint y: 659, endPoint x: 886, endPoint y: 636, distance: 141.0
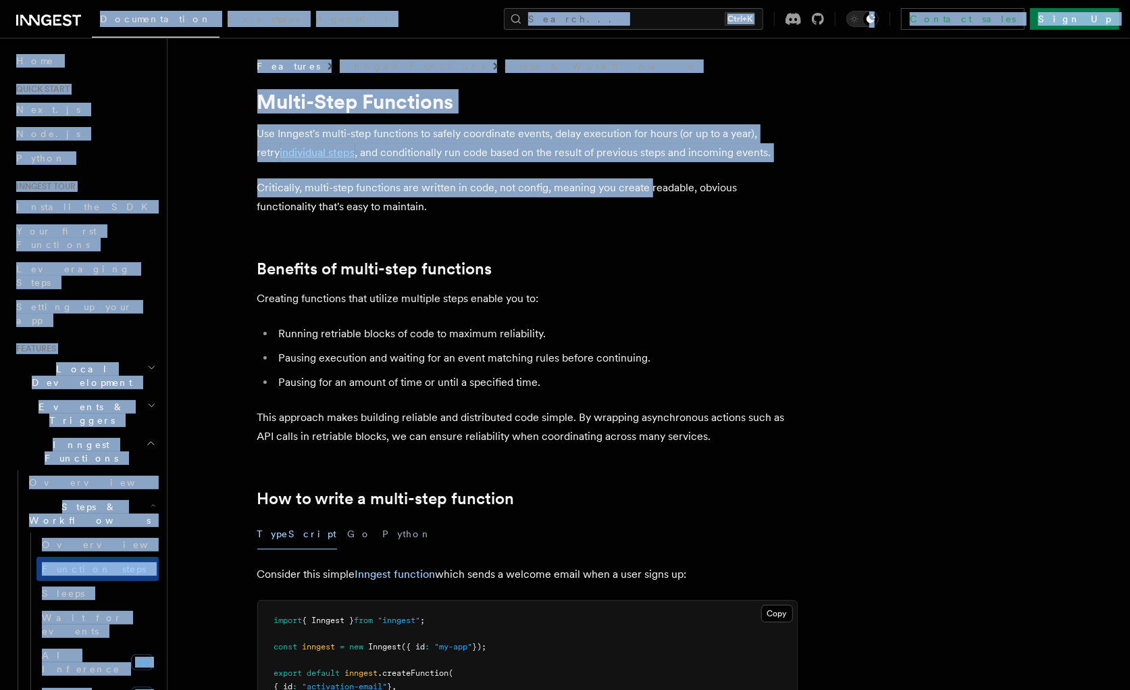
drag, startPoint x: 1011, startPoint y: 659, endPoint x: 811, endPoint y: 434, distance: 301.4
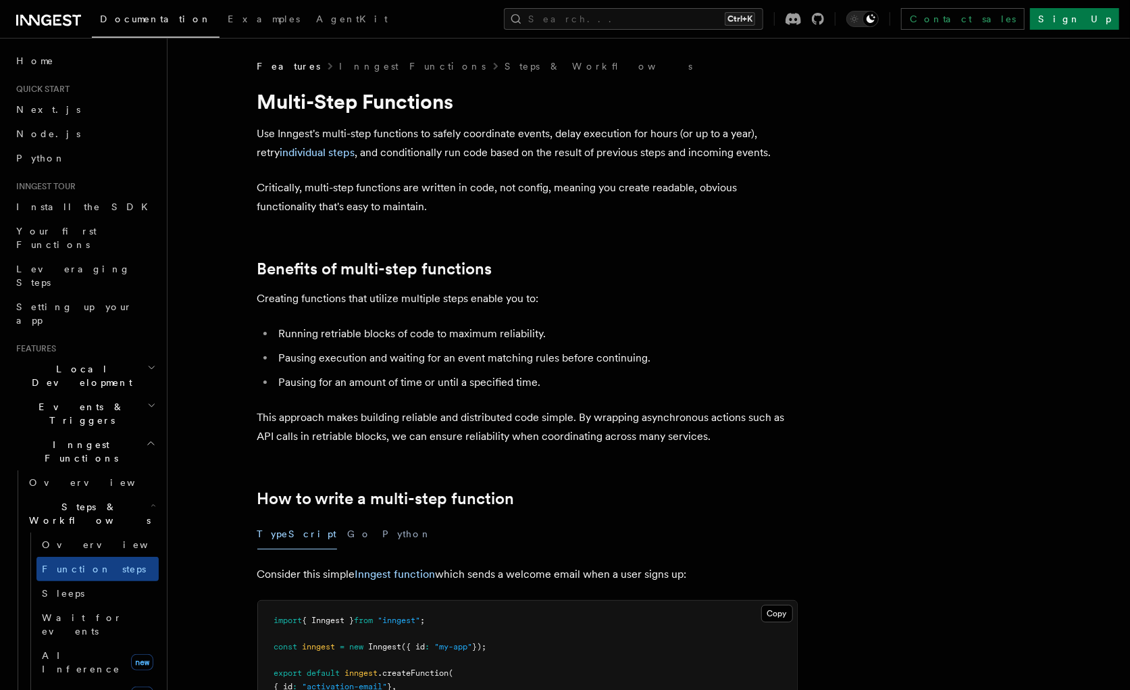
click at [0, 0] on plasmo-csui at bounding box center [0, 0] width 0 height 0
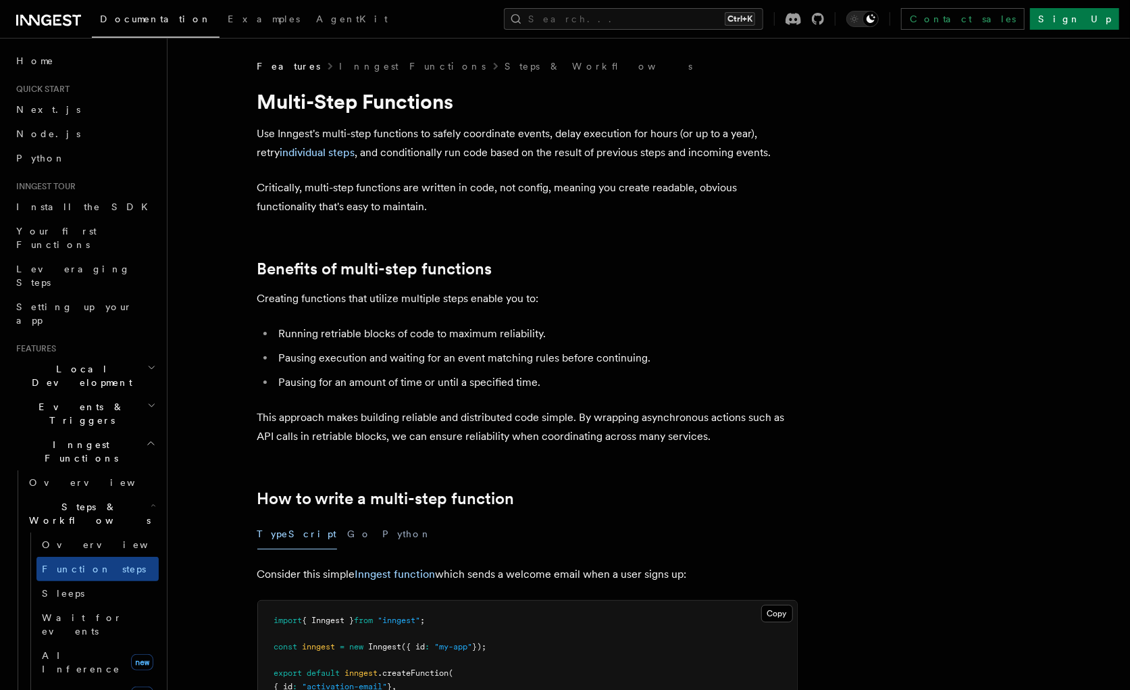
click at [0, 0] on plasmo-csui at bounding box center [0, 0] width 0 height 0
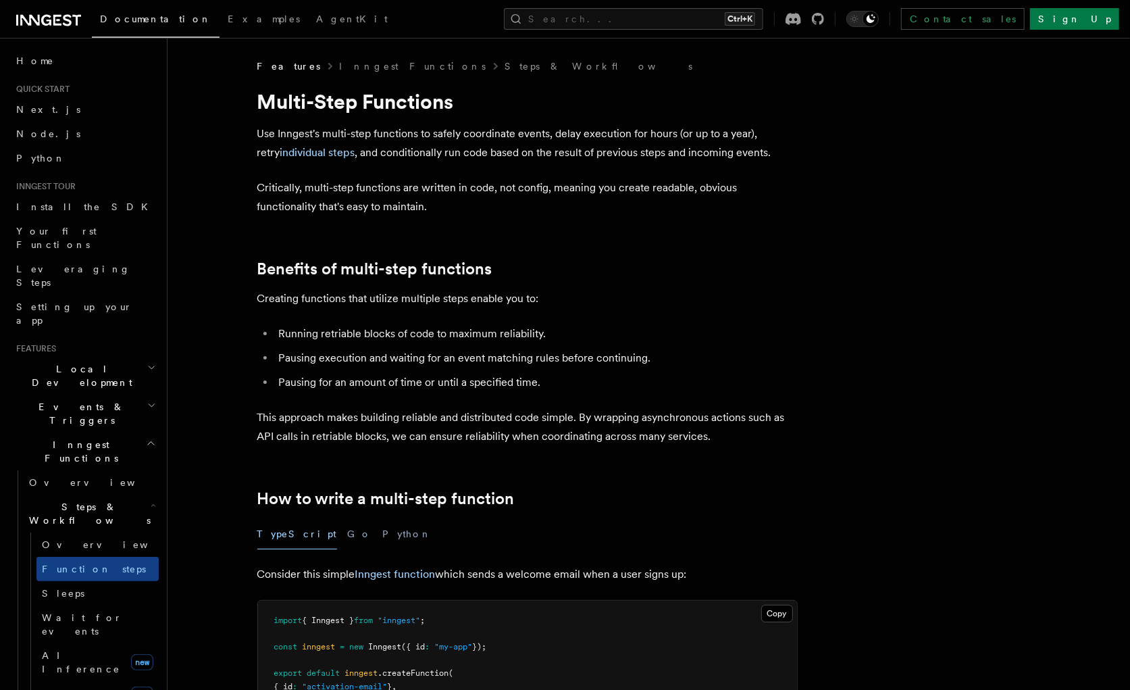
click at [0, 0] on plasmo-csui at bounding box center [0, 0] width 0 height 0
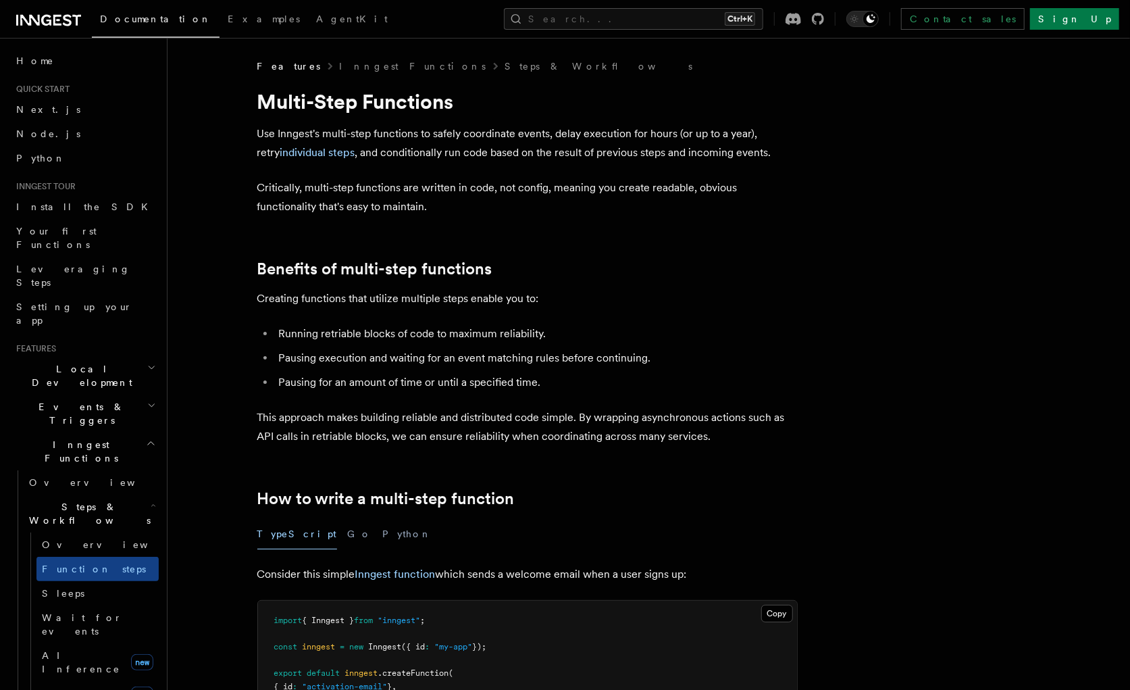
click at [0, 0] on plasmo-csui at bounding box center [0, 0] width 0 height 0
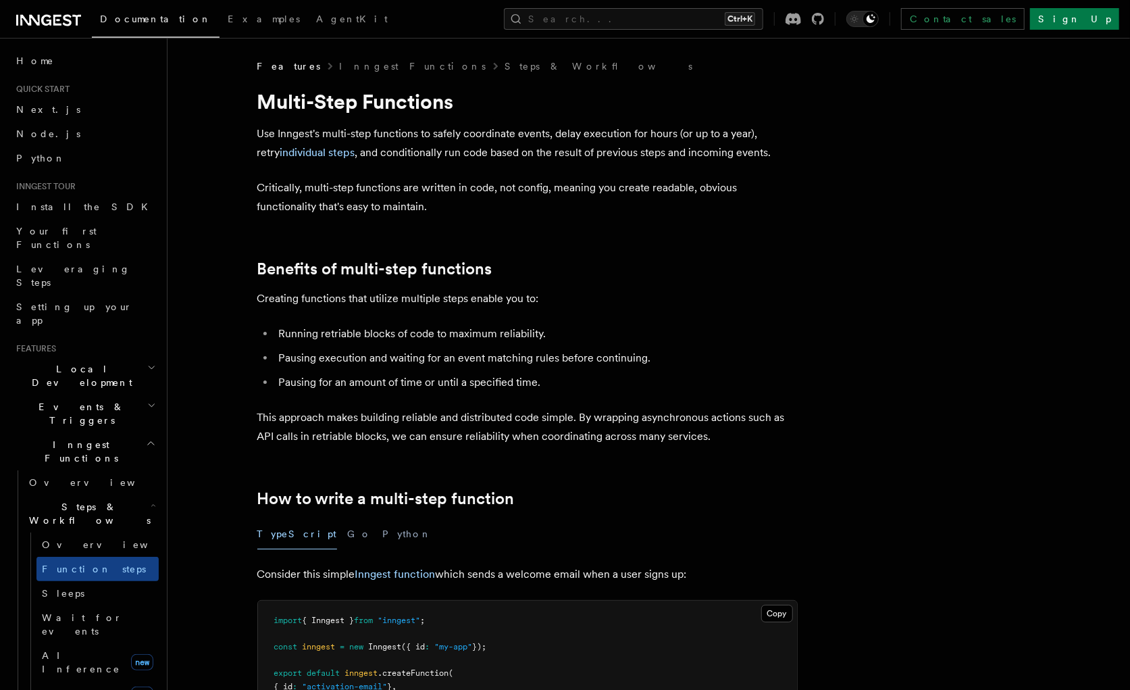
click at [0, 0] on plasmo-csui at bounding box center [0, 0] width 0 height 0
drag, startPoint x: 900, startPoint y: 361, endPoint x: 947, endPoint y: 361, distance: 46.6
click at [0, 0] on plasmo-csui at bounding box center [0, 0] width 0 height 0
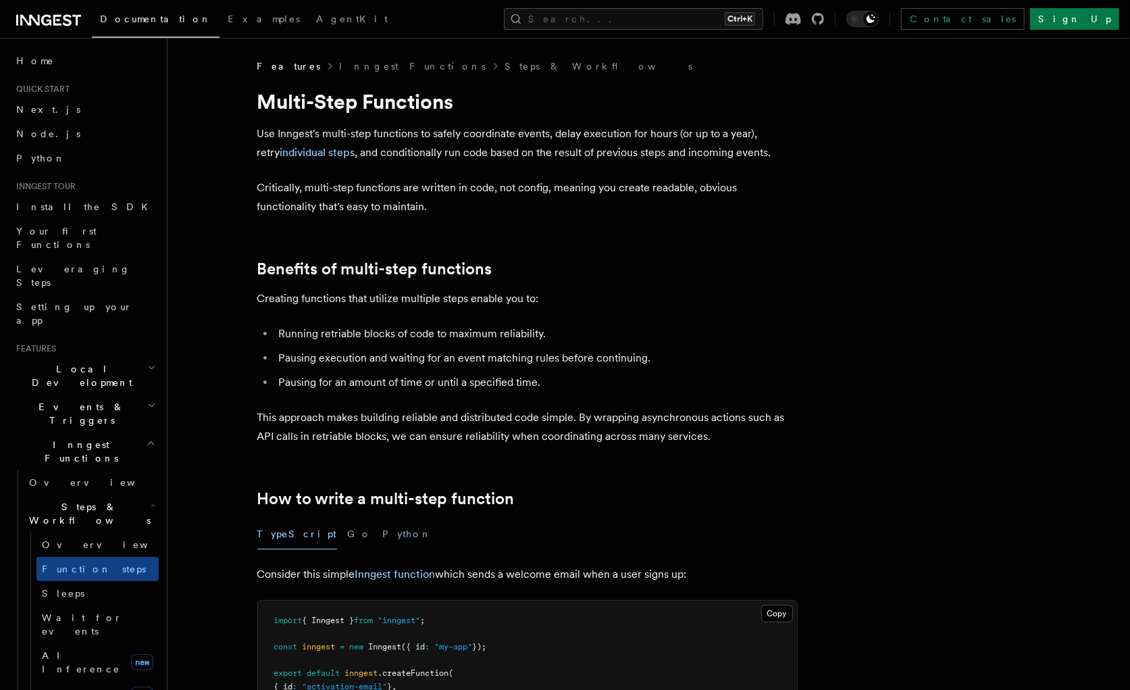
click at [0, 0] on plasmo-csui at bounding box center [0, 0] width 0 height 0
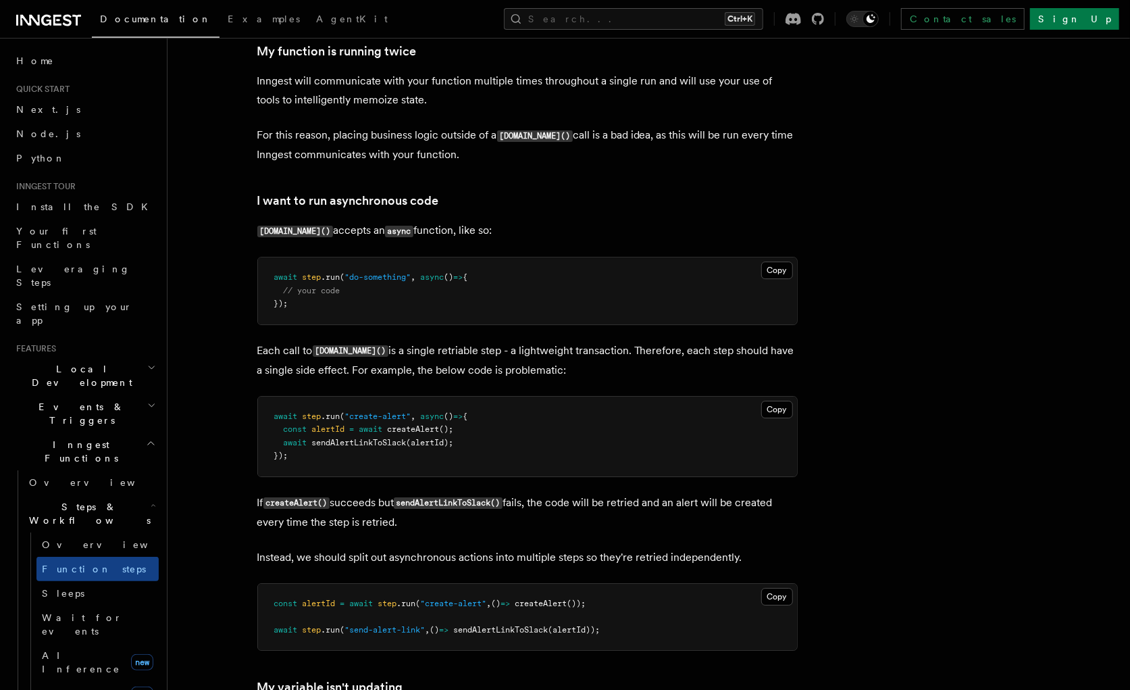
scroll to position [3752, 0]
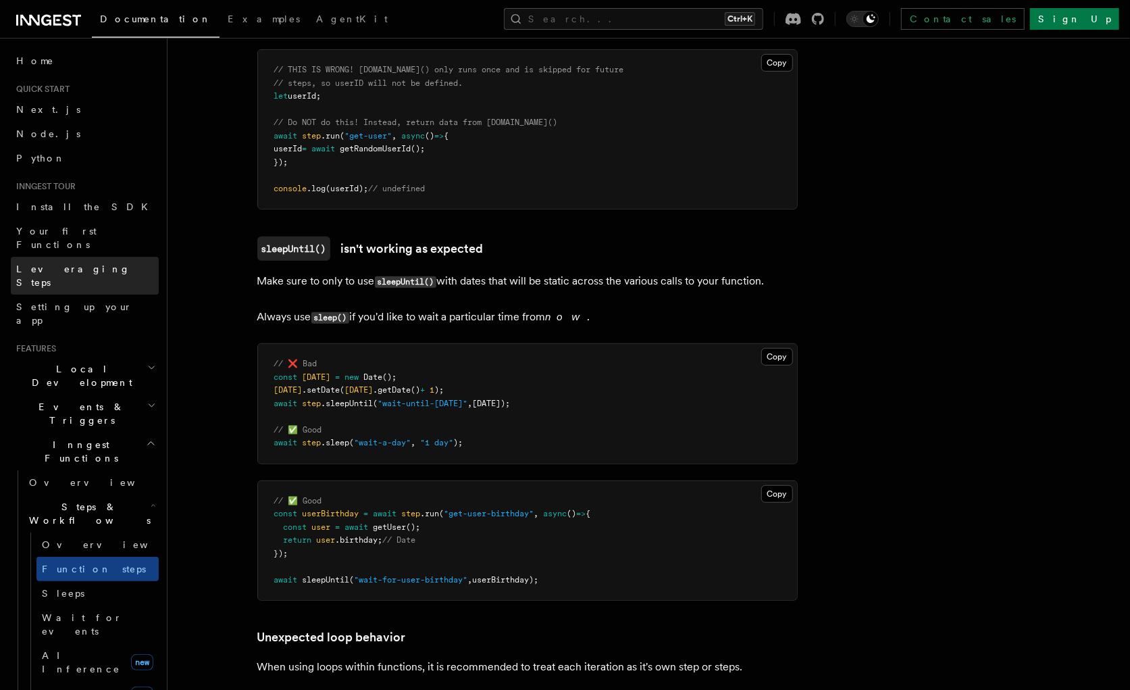
click at [80, 263] on span "Leveraging Steps" at bounding box center [73, 275] width 114 height 24
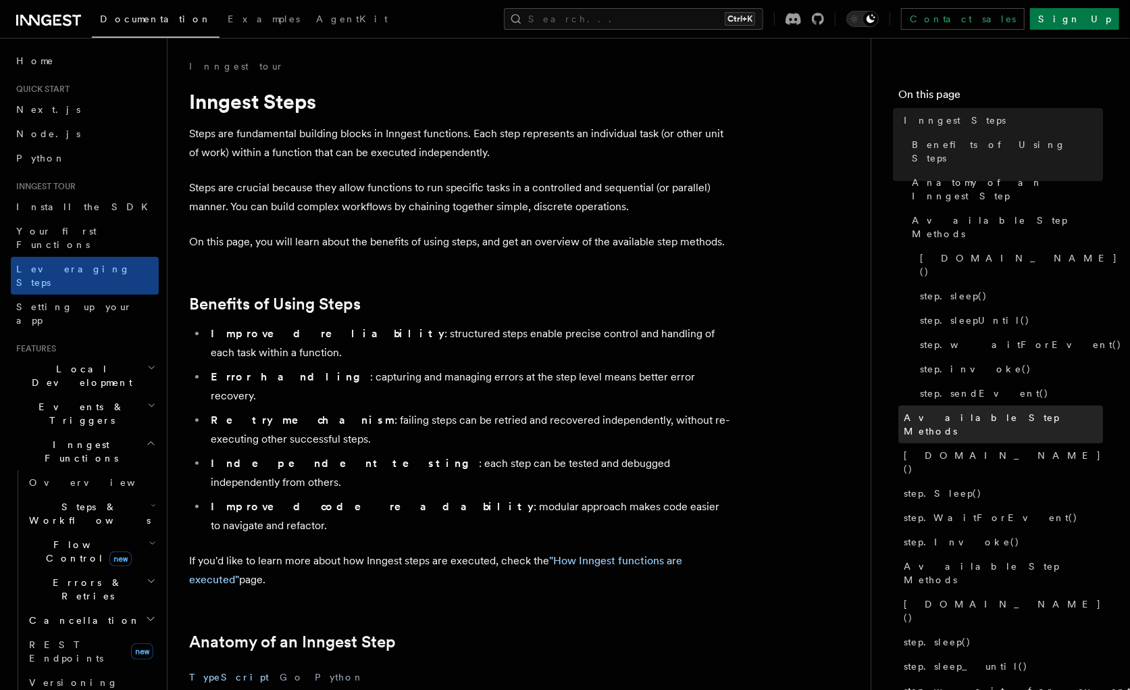
click at [954, 411] on span "Available Step Methods" at bounding box center [1003, 424] width 199 height 27
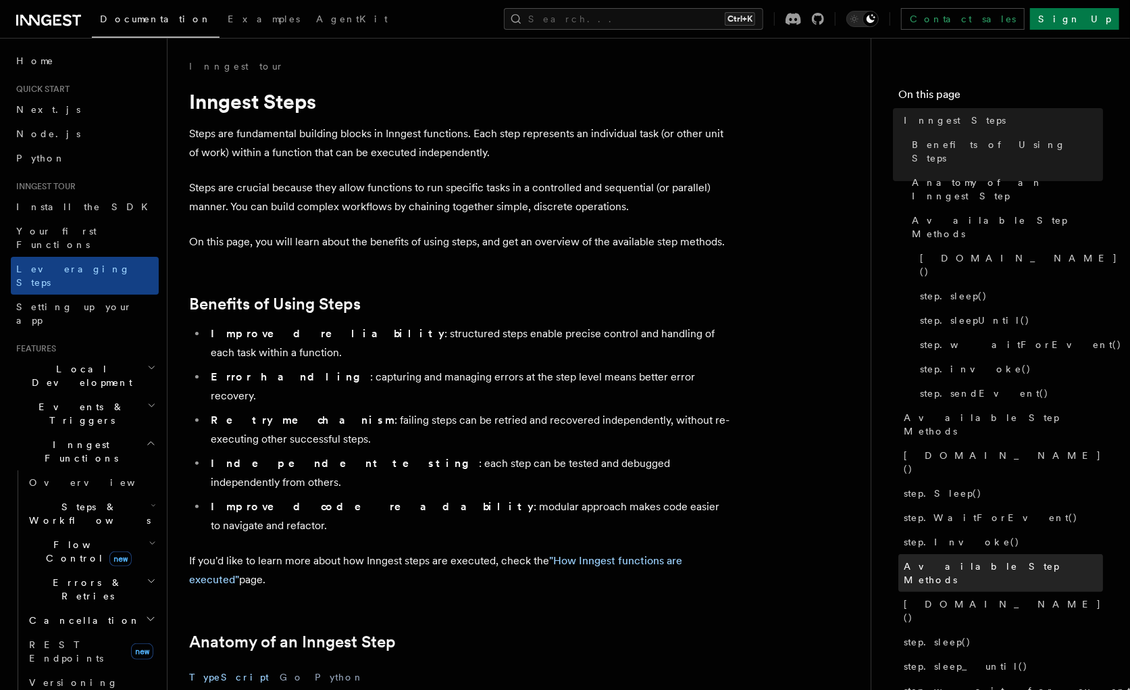
scroll to position [9, 0]
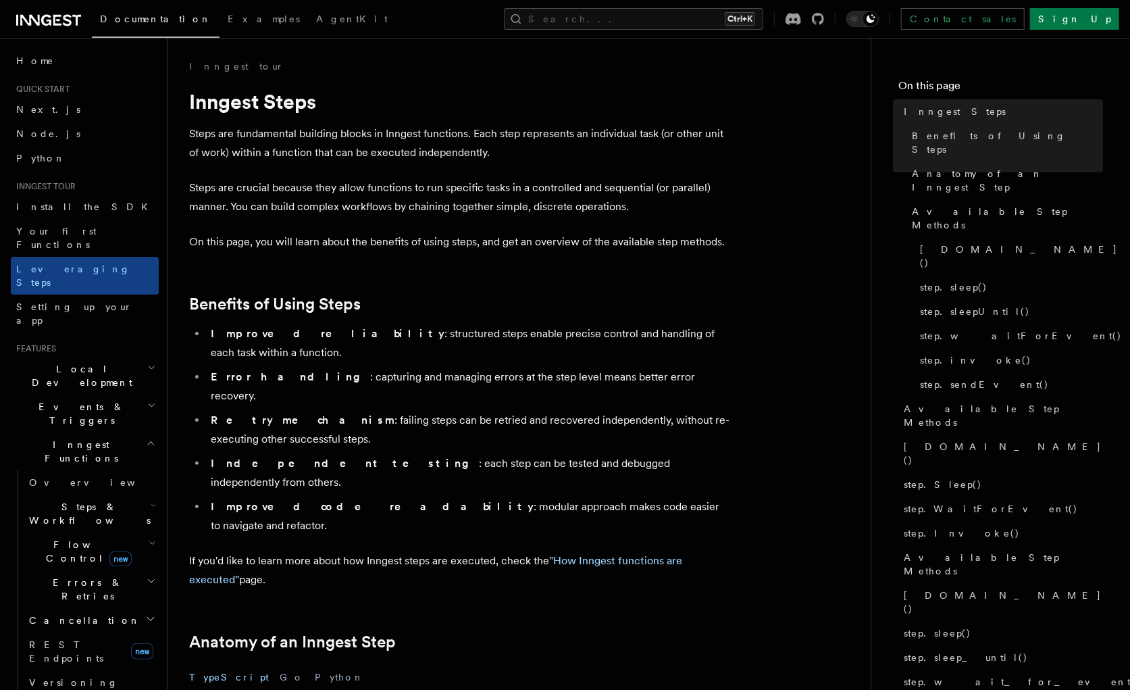
click at [0, 0] on plasmo-csui at bounding box center [0, 0] width 0 height 0
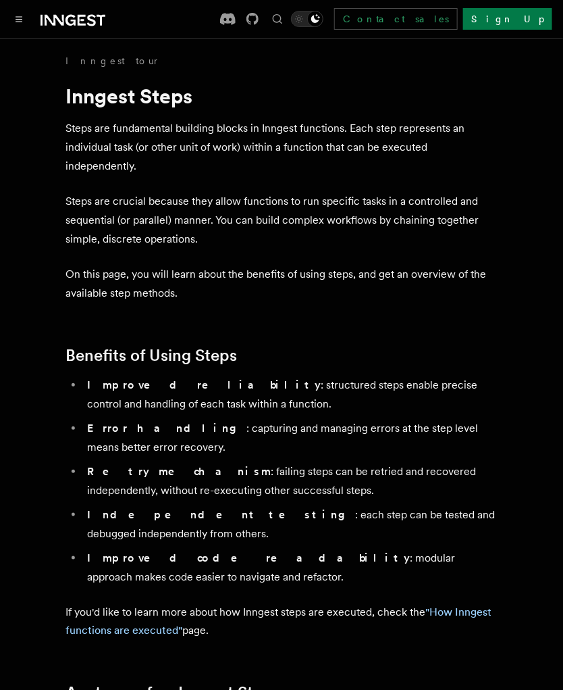
click at [0, 0] on plasmo-csui at bounding box center [0, 0] width 0 height 0
click at [458, 16] on link "Contact sales" at bounding box center [396, 19] width 124 height 22
